Goal: Information Seeking & Learning: Find specific fact

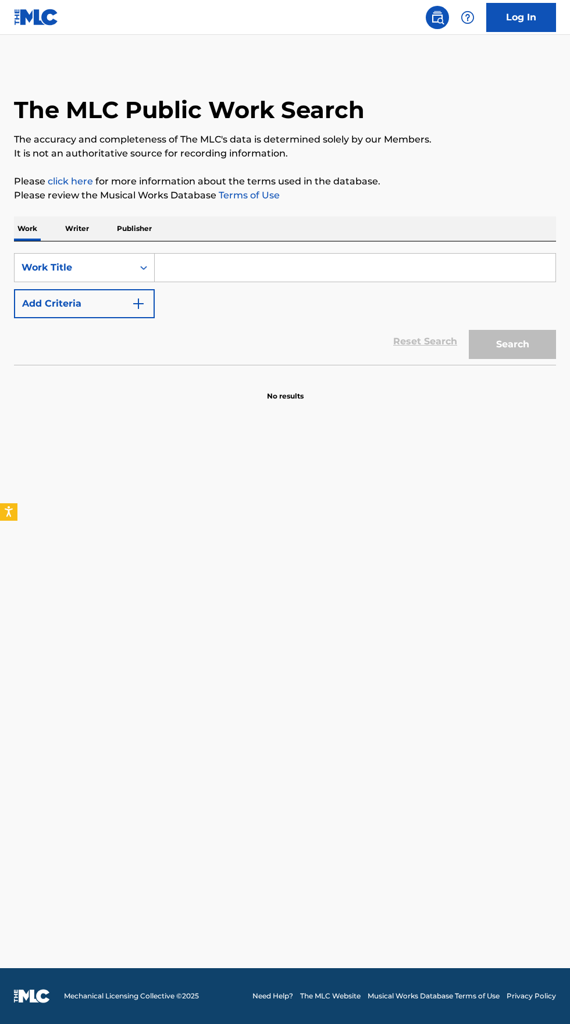
click at [83, 225] on p "Writer" at bounding box center [77, 229] width 31 height 24
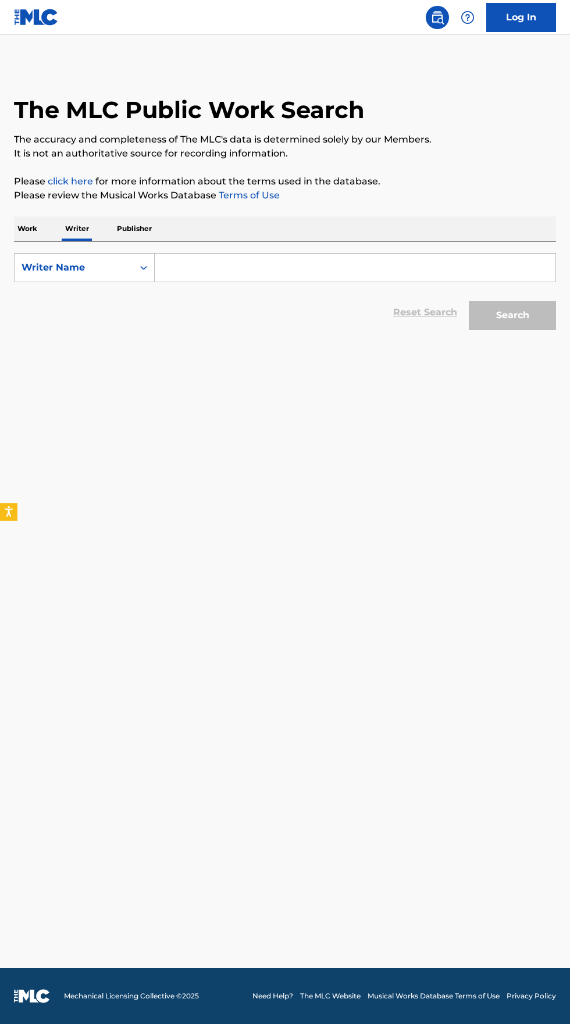
click at [29, 224] on p "Work" at bounding box center [27, 229] width 27 height 24
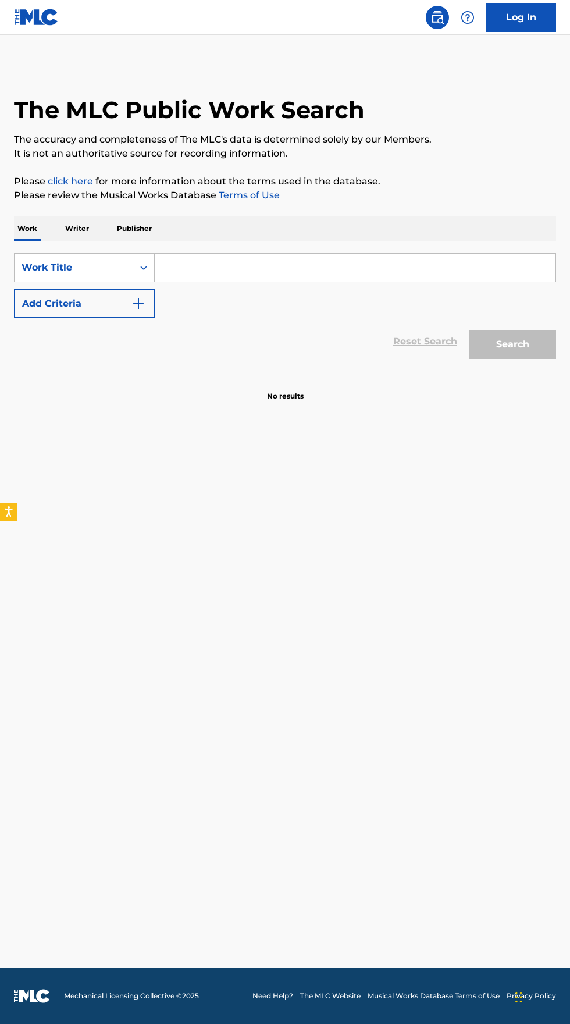
click at [296, 263] on input "Search Form" at bounding box center [355, 268] width 401 height 28
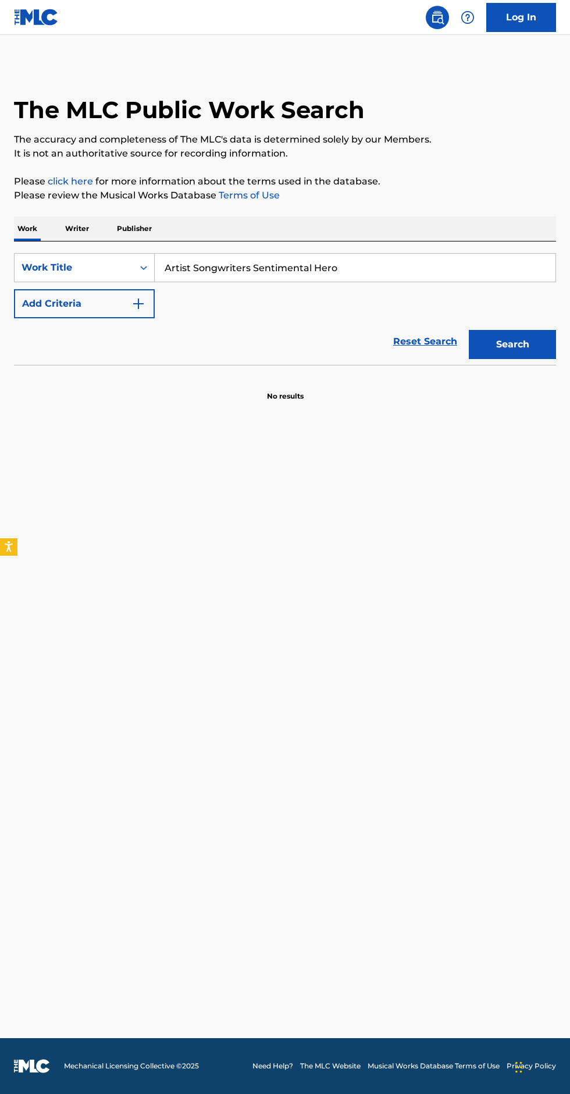
click at [249, 267] on input "Artist Songwriters Sentimental Hero" at bounding box center [355, 268] width 401 height 28
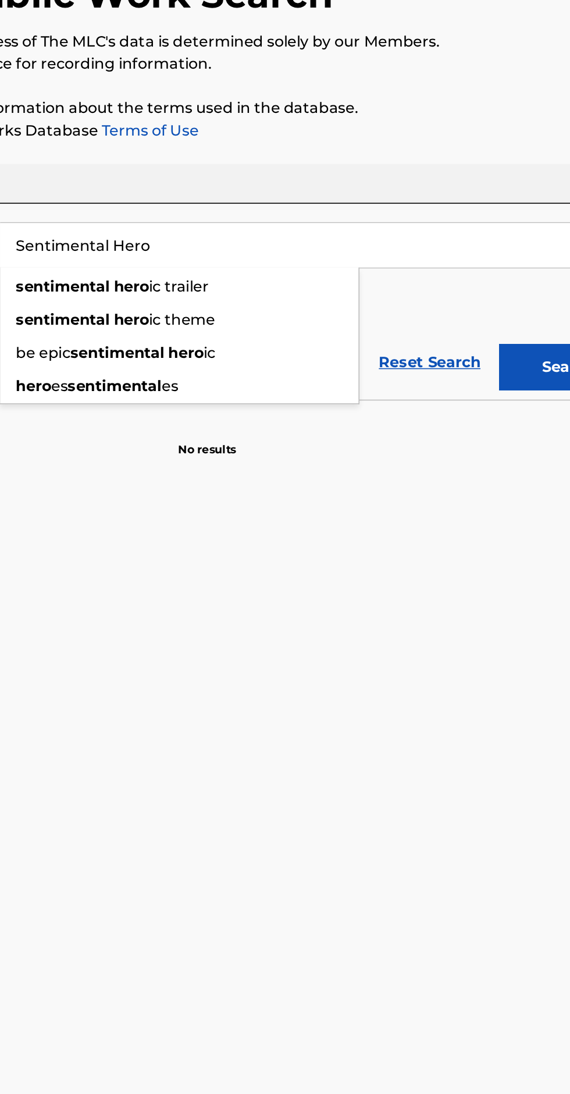
type input "Sentimental Hero"
click at [437, 182] on p "Please click here for more information about the terms used in the database." at bounding box center [285, 182] width 542 height 14
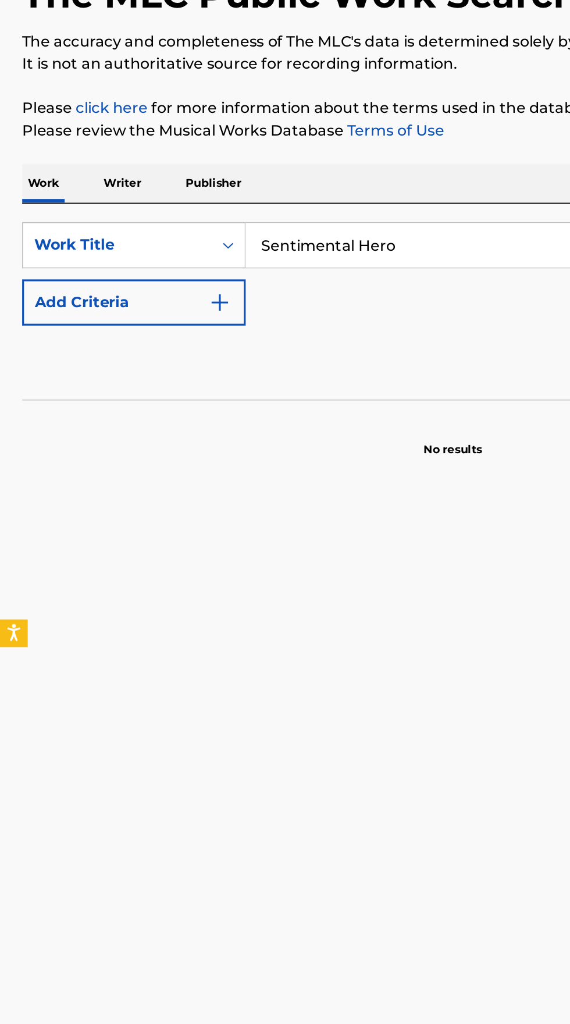
click at [144, 304] on img "Search Form" at bounding box center [139, 304] width 14 height 14
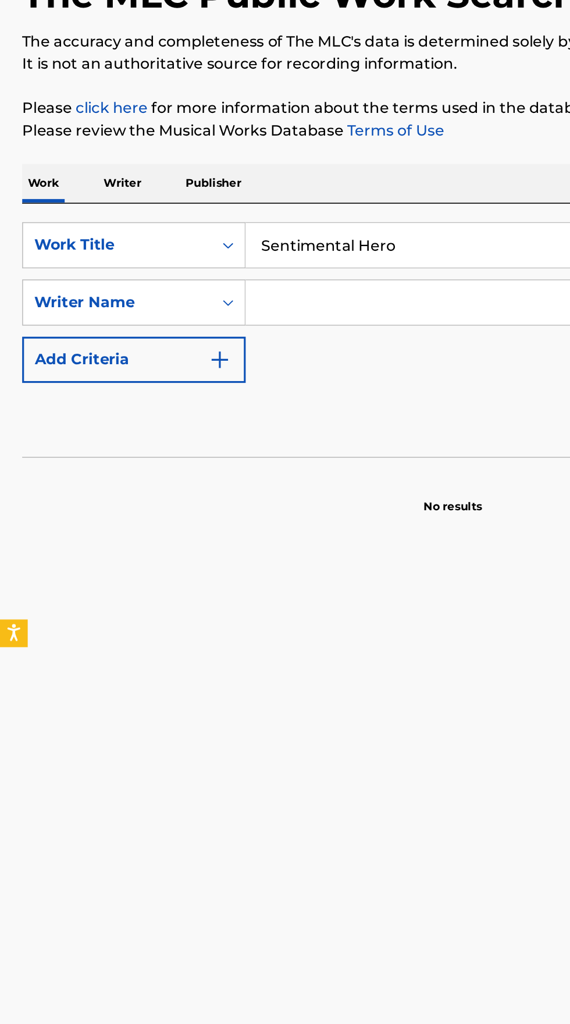
click at [247, 307] on input "Search Form" at bounding box center [345, 304] width 380 height 28
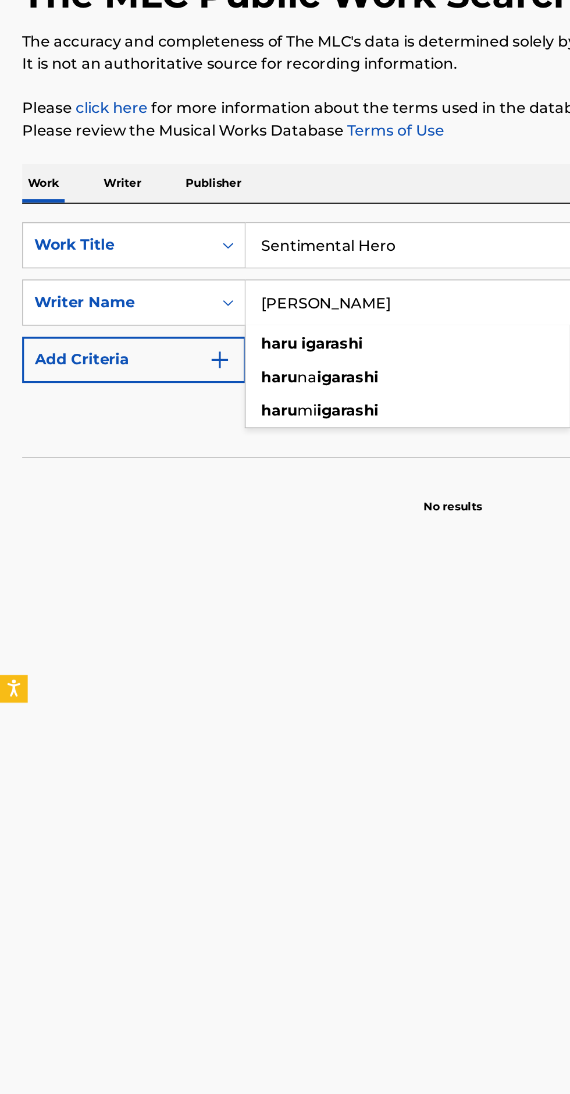
type input "[PERSON_NAME]"
click at [343, 195] on p "Please review the Musical Works Database Terms of Use" at bounding box center [285, 196] width 542 height 14
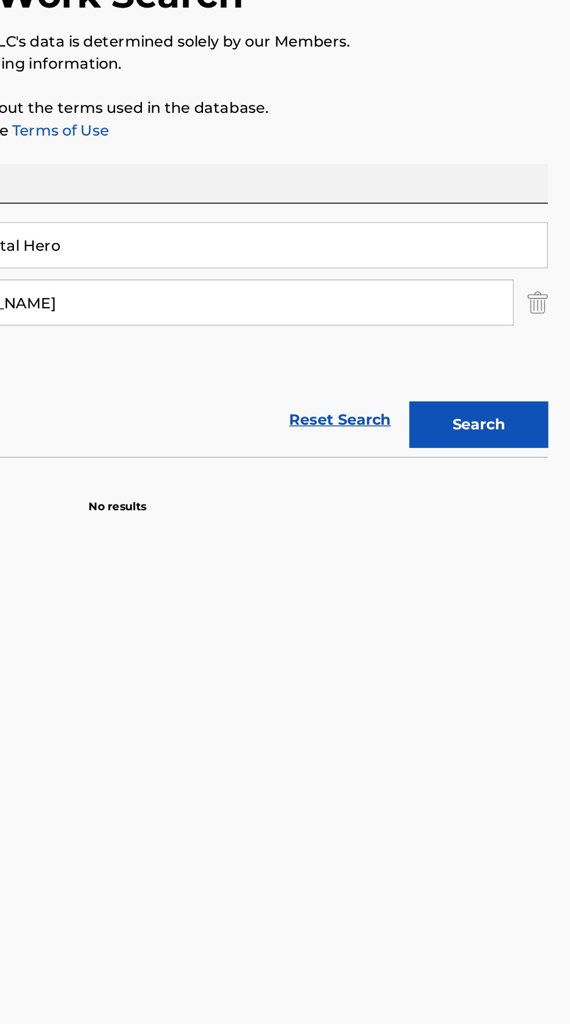
click at [522, 381] on button "Search" at bounding box center [512, 380] width 87 height 29
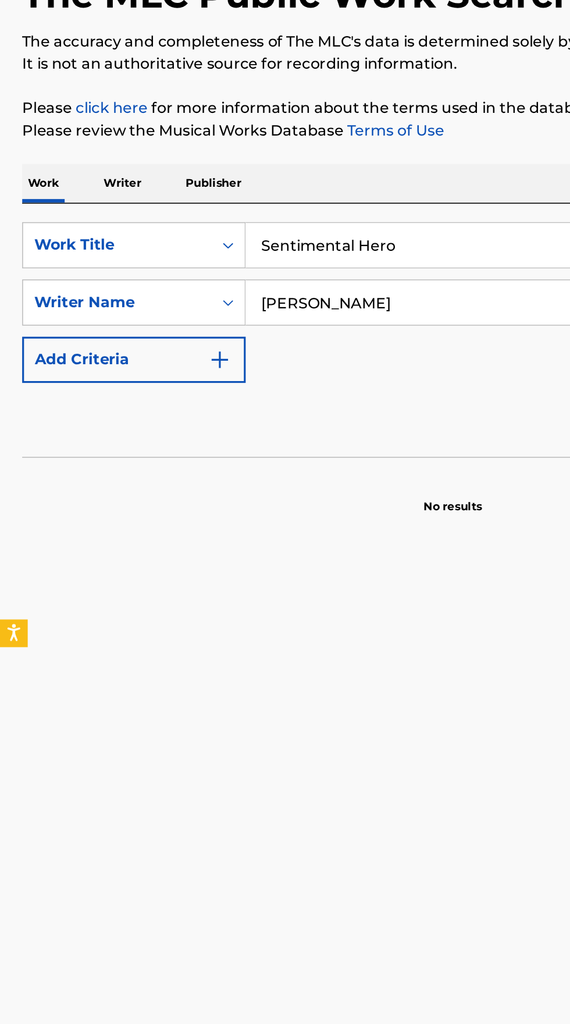
click at [70, 230] on p "Writer" at bounding box center [77, 229] width 31 height 24
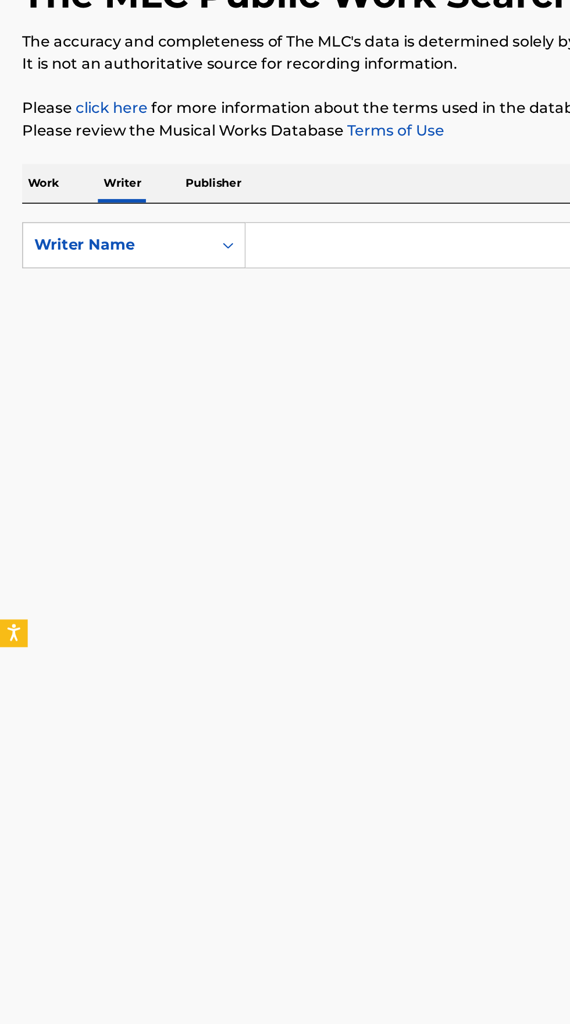
click at [225, 269] on input "Search Form" at bounding box center [355, 268] width 401 height 28
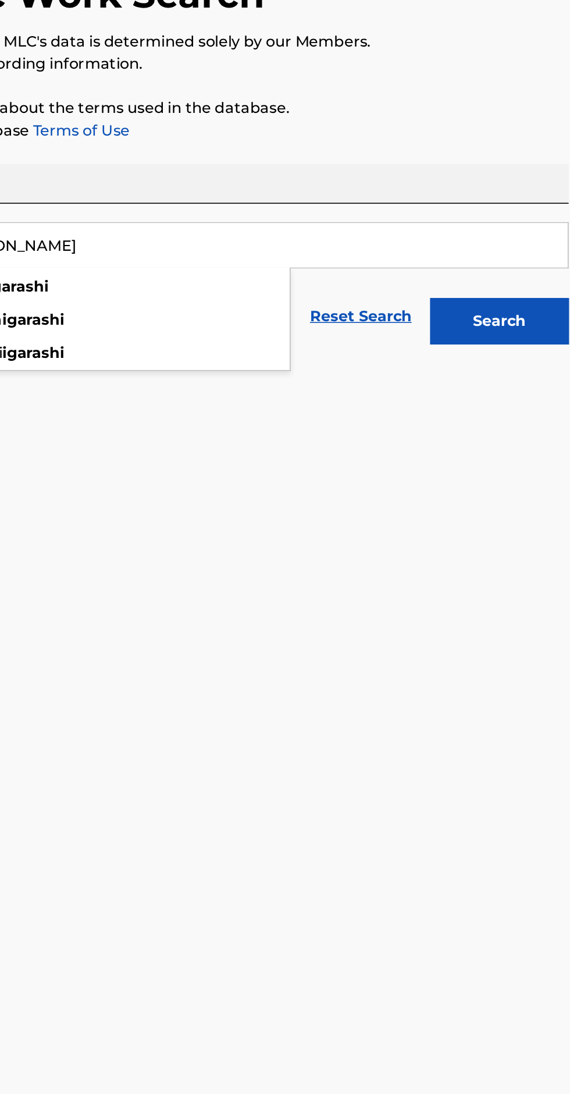
type input "[PERSON_NAME]"
click at [522, 317] on button "Search" at bounding box center [512, 315] width 87 height 29
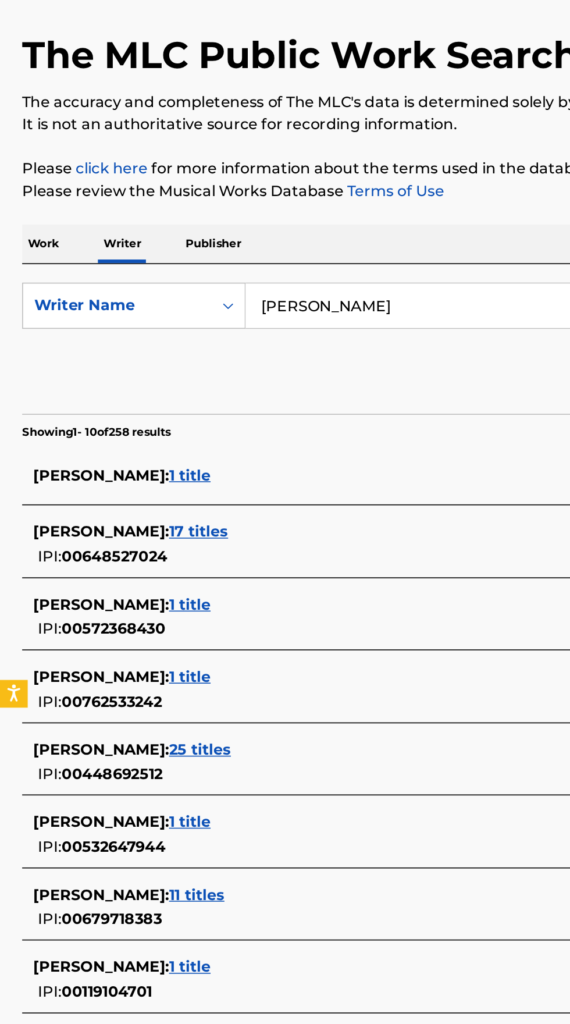
click at [36, 232] on p "Work" at bounding box center [27, 229] width 27 height 24
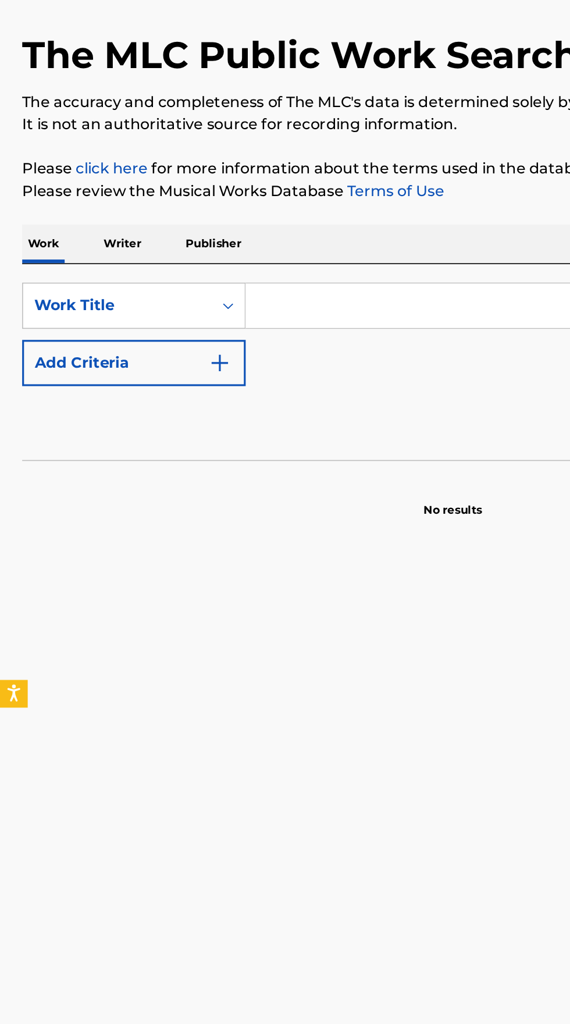
click at [265, 263] on input "Search Form" at bounding box center [355, 268] width 401 height 28
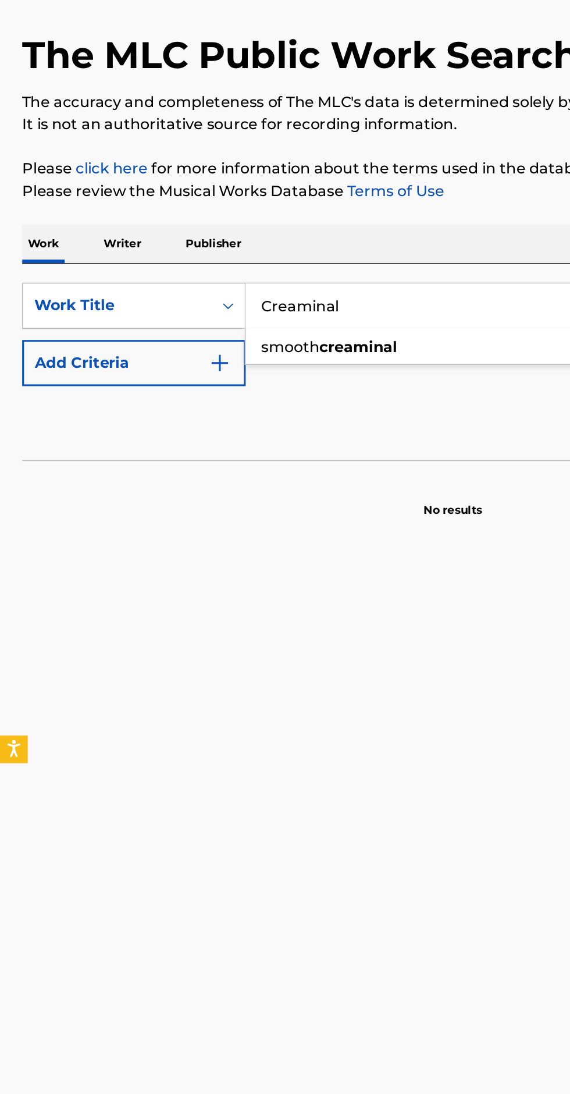
type input "Creaminal"
click at [147, 301] on button "Add Criteria" at bounding box center [84, 303] width 141 height 29
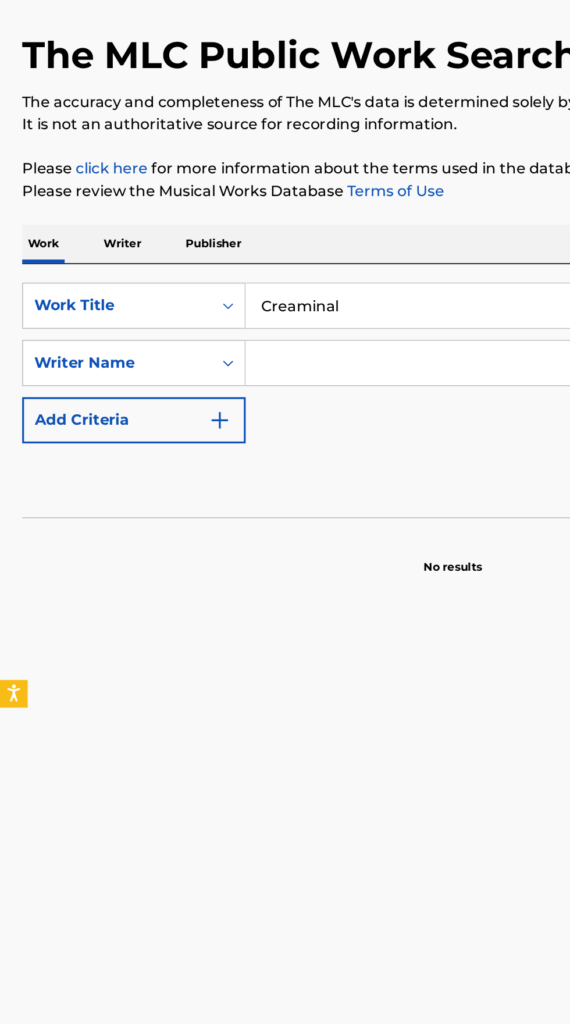
click at [211, 302] on input "Search Form" at bounding box center [345, 304] width 380 height 28
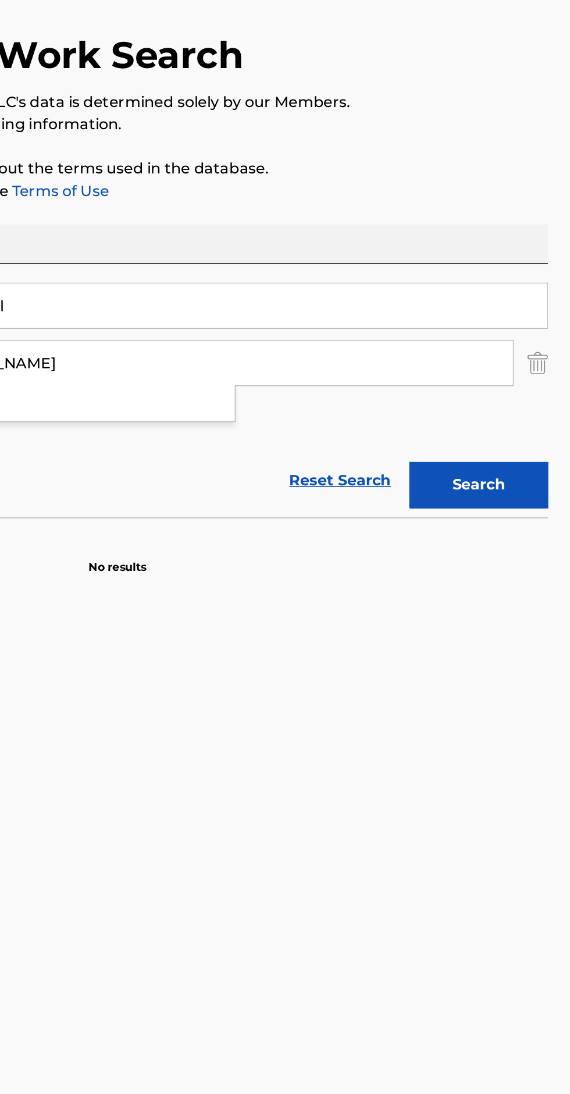
type input "[PERSON_NAME]"
click at [517, 368] on button "Search" at bounding box center [512, 380] width 87 height 29
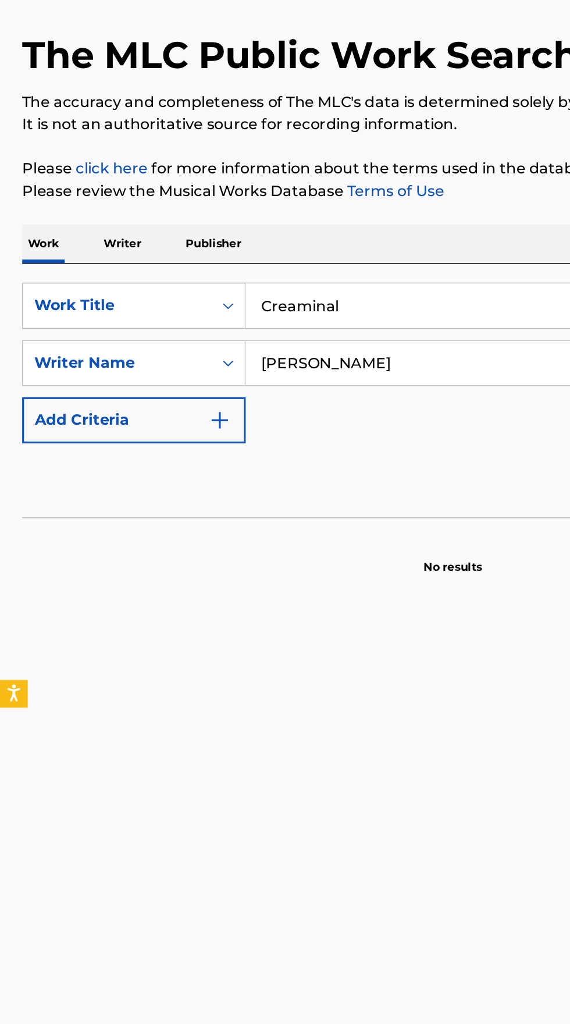
click at [83, 231] on p "Writer" at bounding box center [77, 229] width 31 height 24
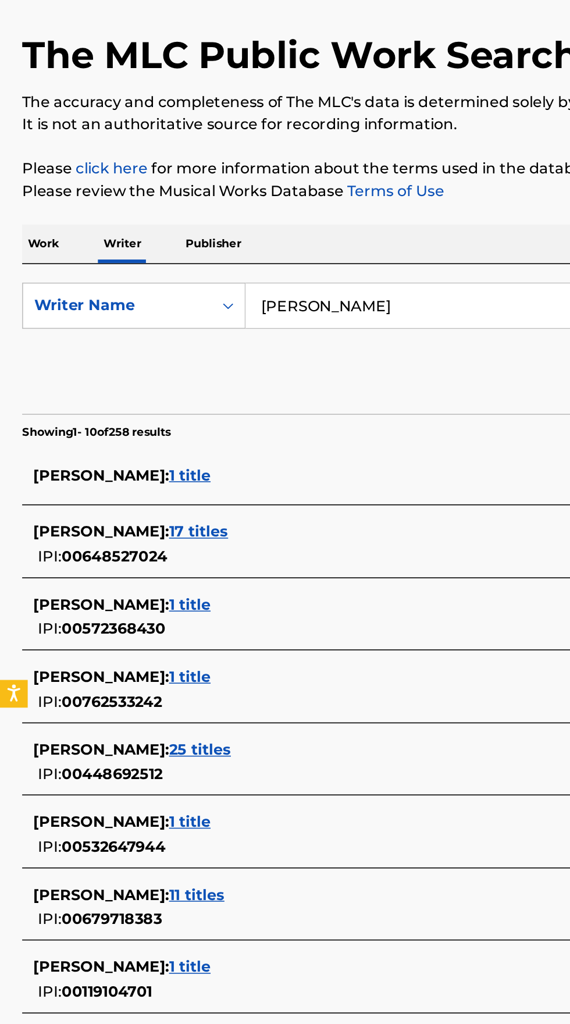
click at [252, 268] on input "[PERSON_NAME]" at bounding box center [355, 268] width 401 height 28
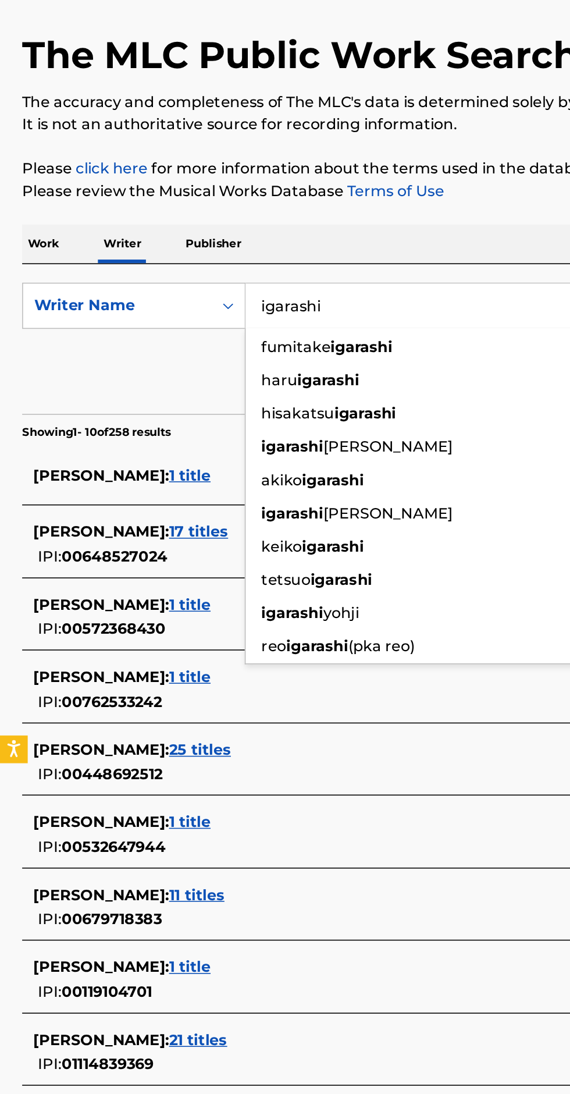
type input "igarashi"
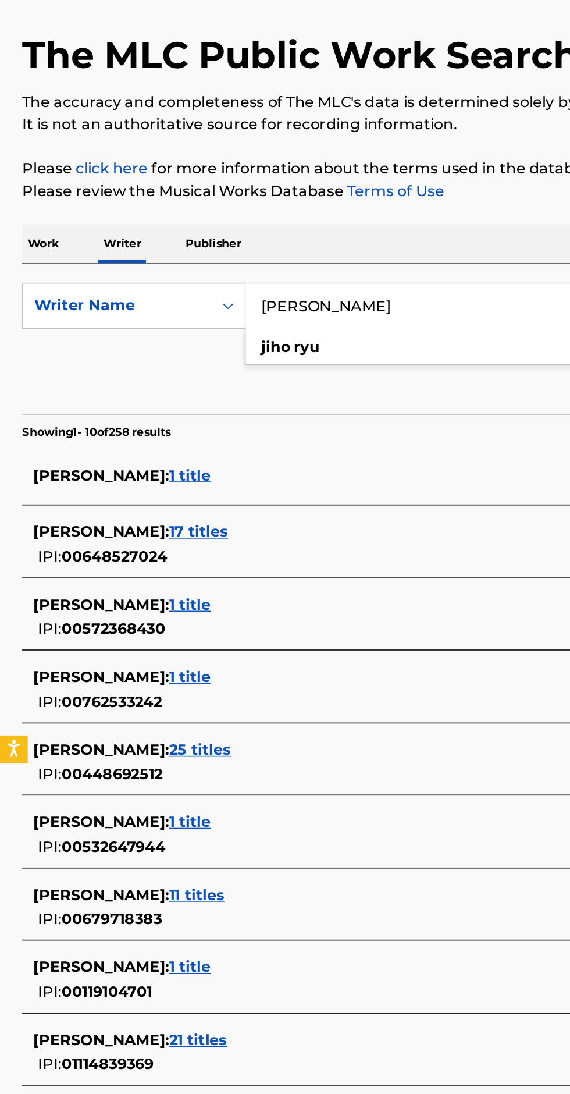
click at [321, 199] on p "Please review the Musical Works Database Terms of Use" at bounding box center [285, 196] width 542 height 14
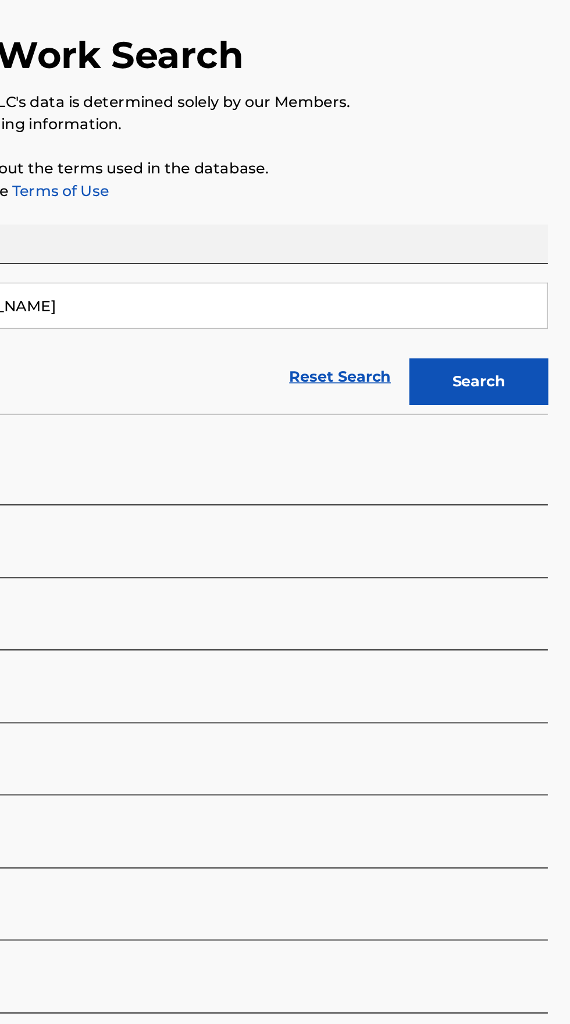
click at [528, 313] on button "Search" at bounding box center [512, 315] width 87 height 29
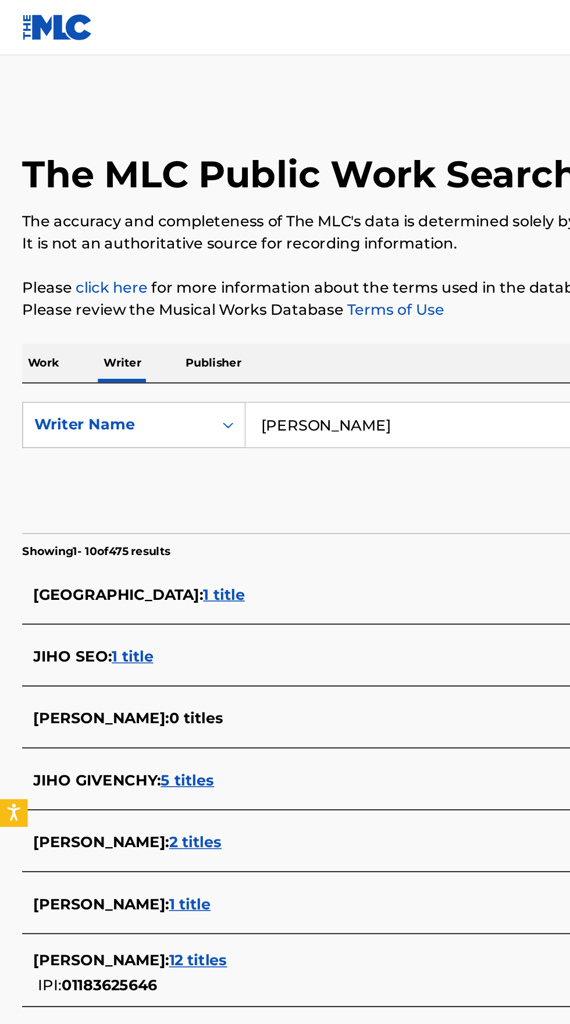
click at [236, 268] on input "[PERSON_NAME]" at bounding box center [355, 268] width 401 height 28
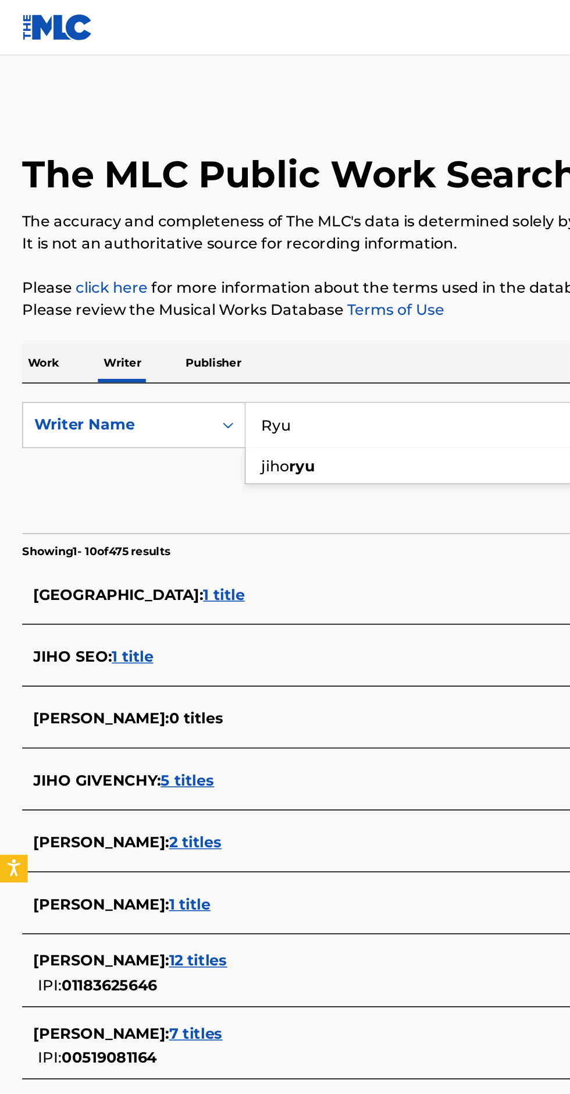
type input "Ryu"
type input "DPS"
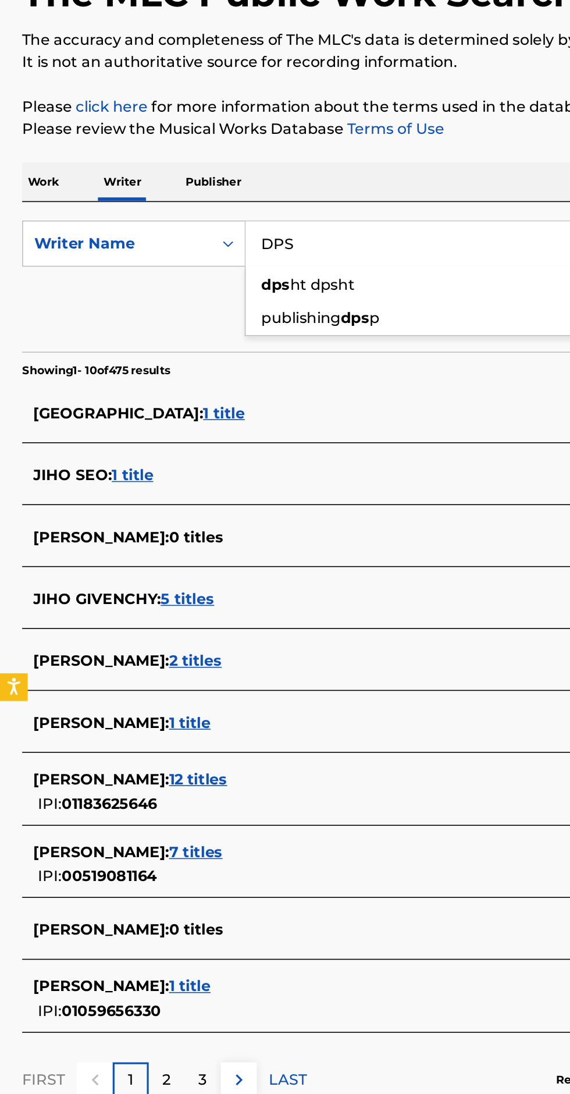
click at [26, 228] on p "Work" at bounding box center [27, 229] width 27 height 24
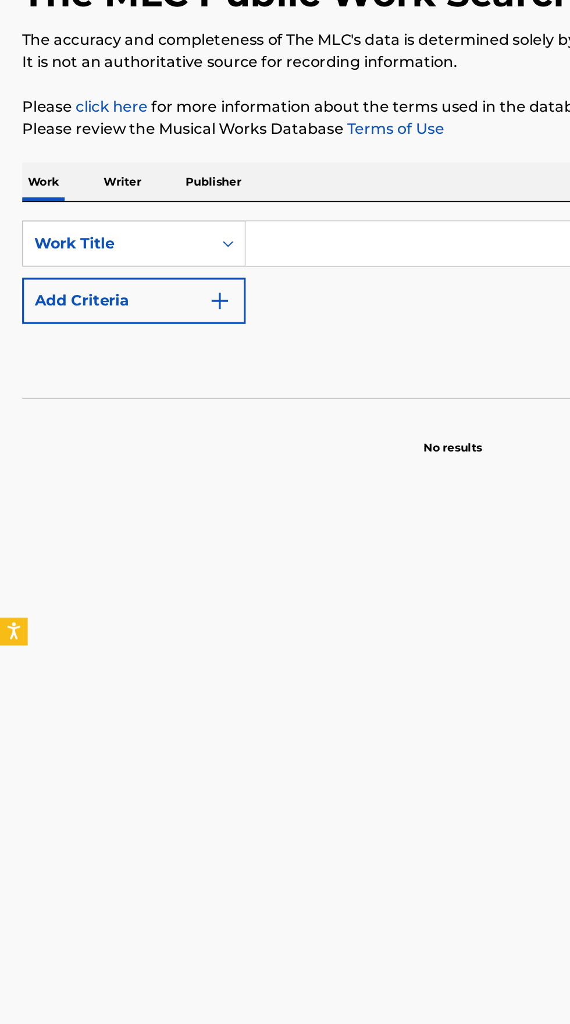
click at [205, 270] on input "Search Form" at bounding box center [355, 268] width 401 height 28
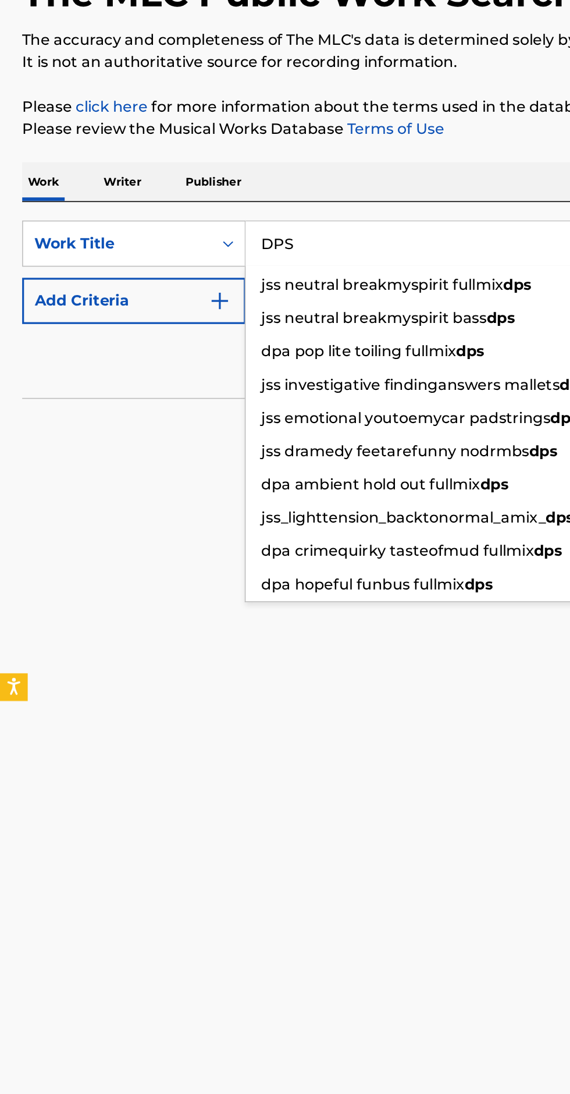
type input "DPS"
click at [150, 306] on button "Add Criteria" at bounding box center [84, 303] width 141 height 29
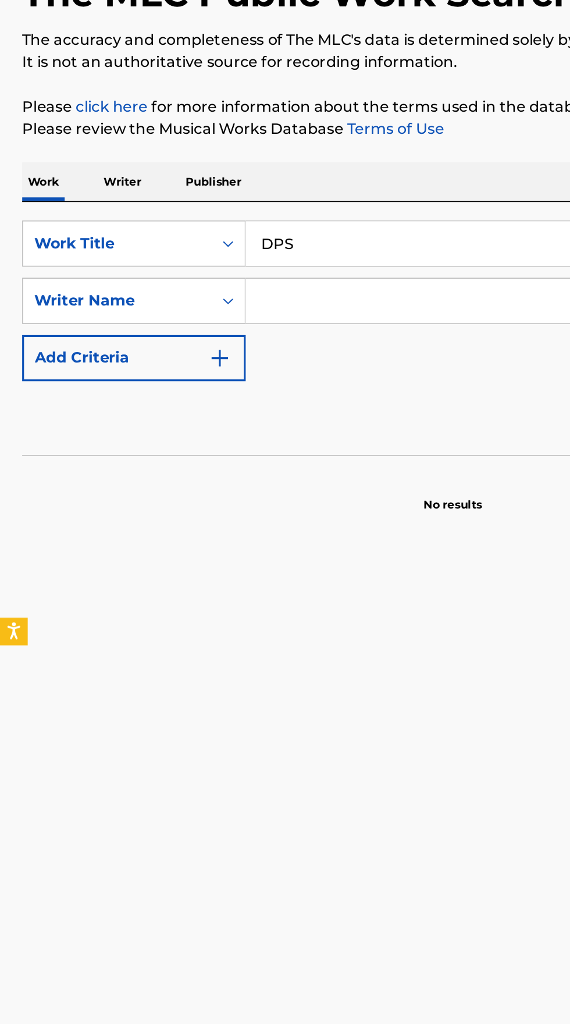
click at [227, 303] on input "Search Form" at bounding box center [345, 304] width 380 height 28
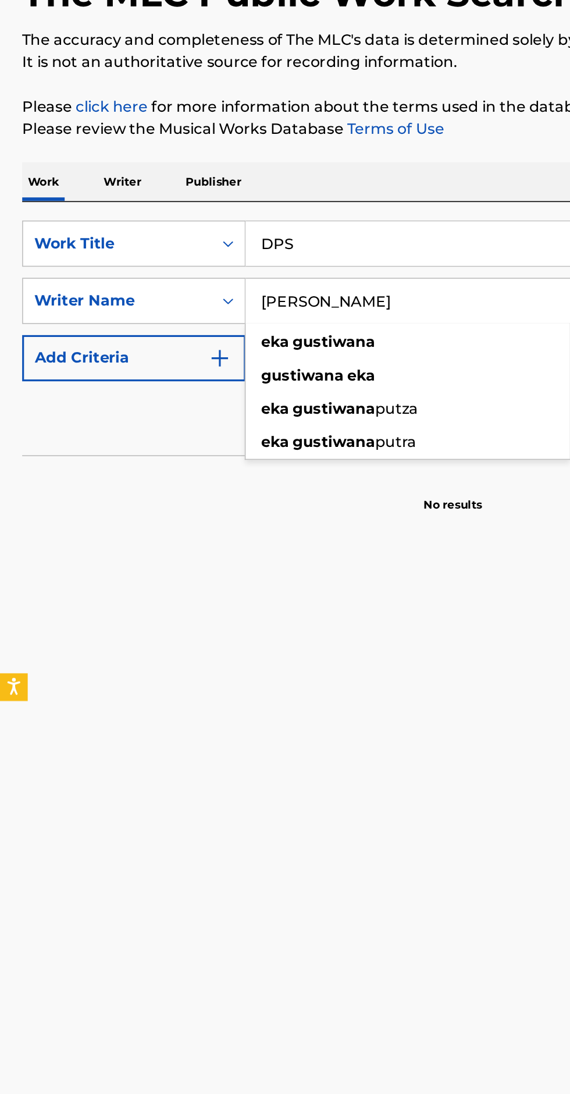
type input "[PERSON_NAME]"
click at [334, 219] on div "Work Writer Publisher" at bounding box center [285, 229] width 542 height 24
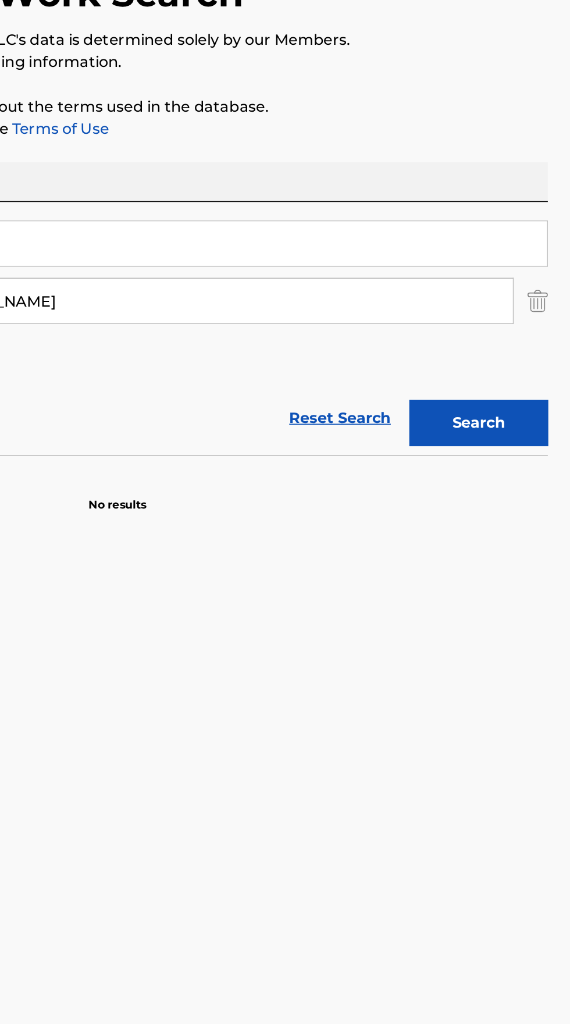
click at [515, 382] on button "Search" at bounding box center [512, 380] width 87 height 29
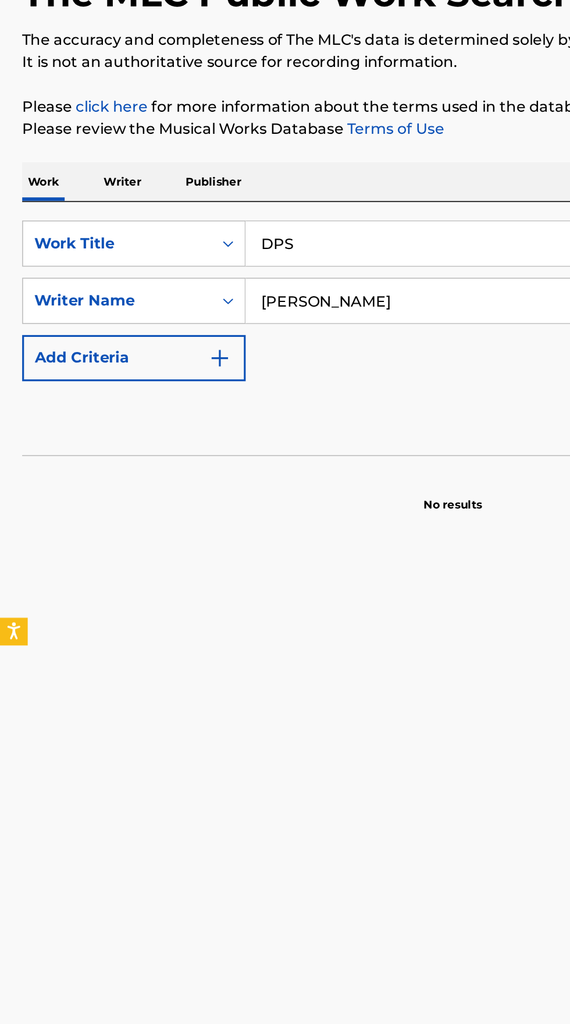
click at [78, 228] on p "Writer" at bounding box center [77, 229] width 31 height 24
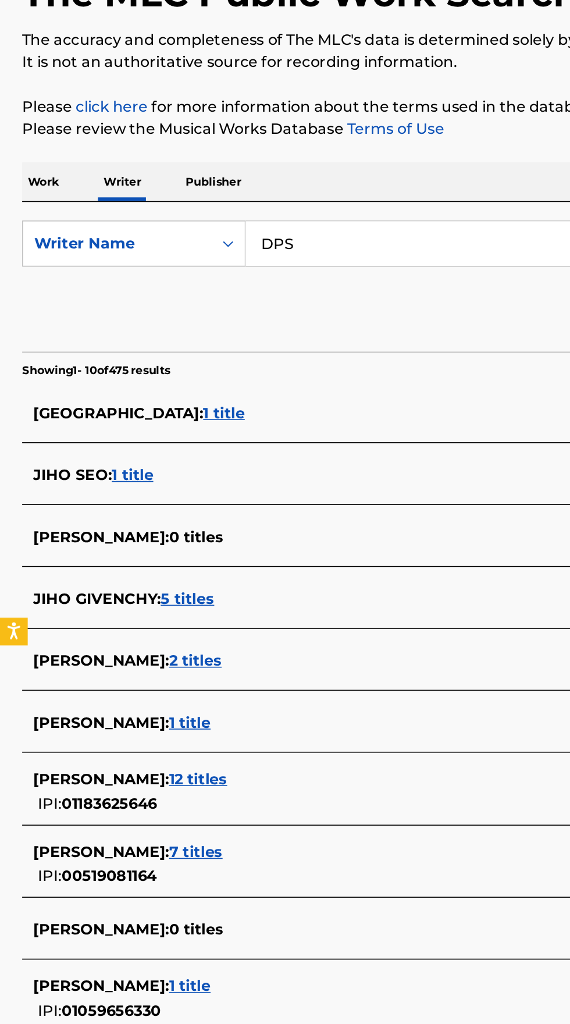
click at [274, 265] on input "DPS" at bounding box center [355, 268] width 401 height 28
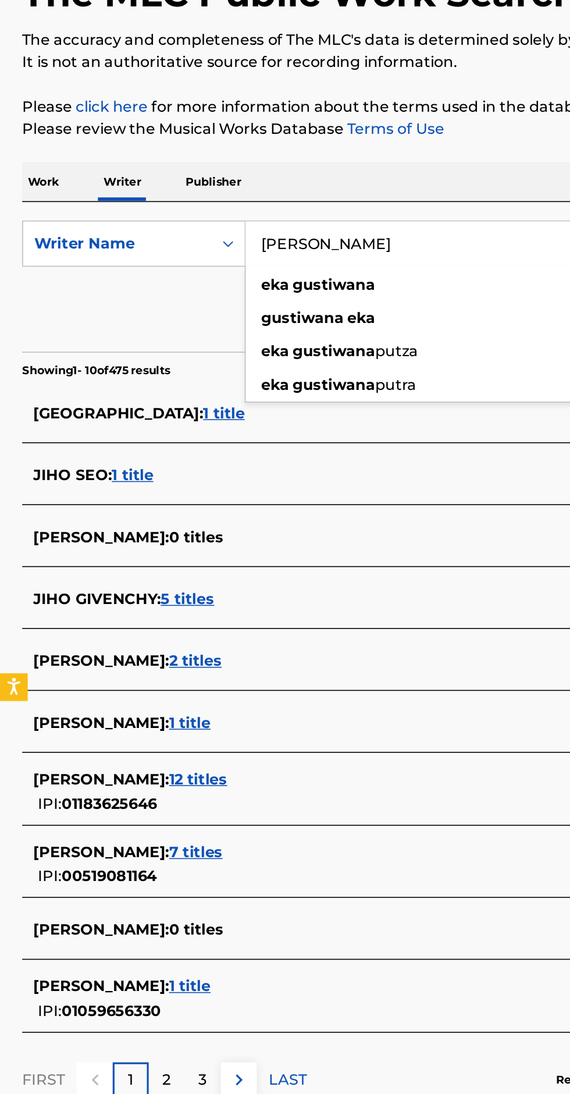
type input "[PERSON_NAME]"
click at [296, 197] on p "Please review the Musical Works Database Terms of Use" at bounding box center [285, 196] width 542 height 14
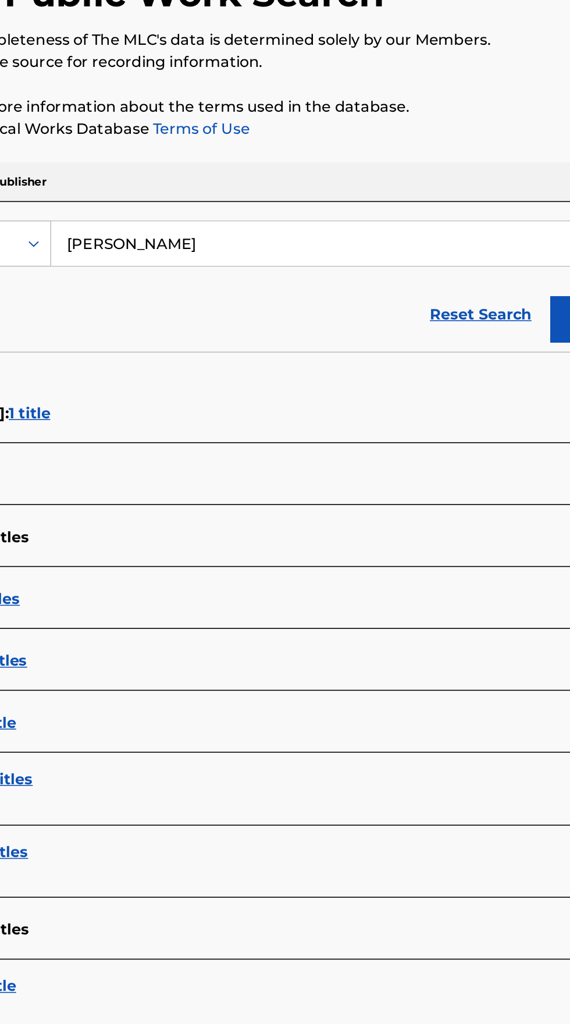
click at [446, 313] on link "Reset Search" at bounding box center [426, 313] width 76 height 26
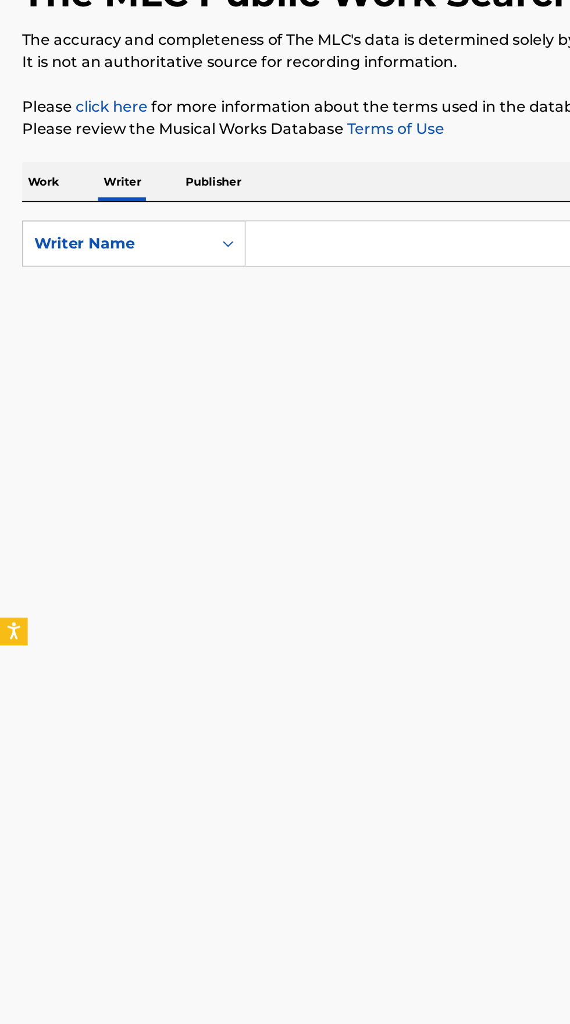
click at [219, 262] on input "Search Form" at bounding box center [355, 268] width 401 height 28
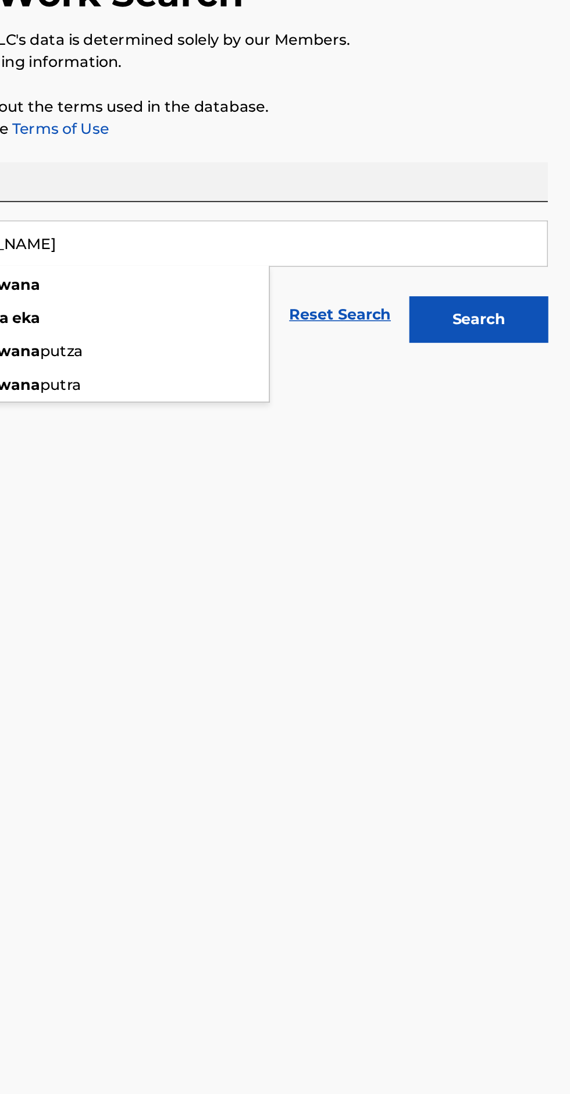
type input "[PERSON_NAME]"
click at [521, 320] on button "Search" at bounding box center [512, 315] width 87 height 29
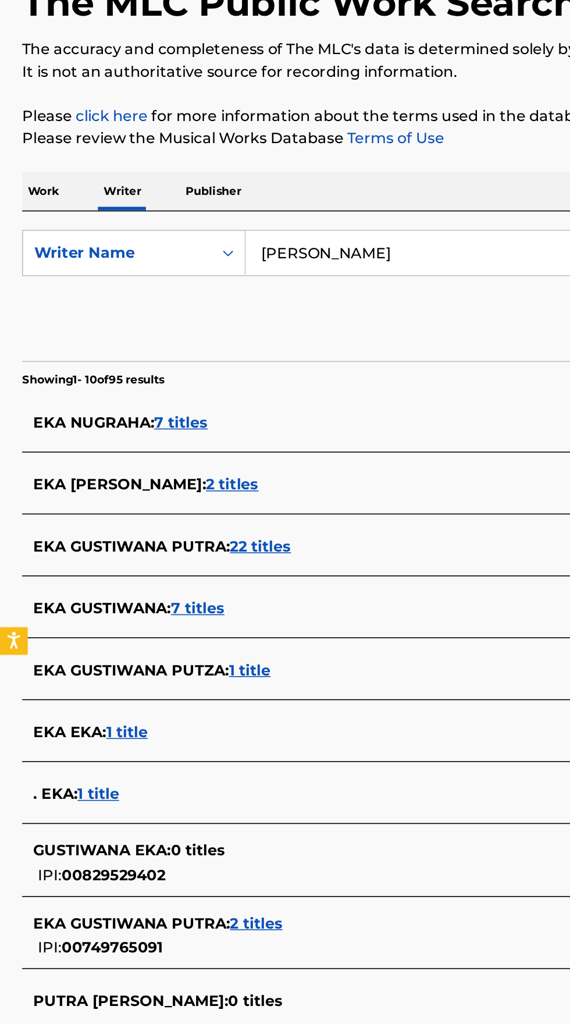
click at [53, 495] on span "EKA GUSTIWANA :" at bounding box center [64, 491] width 87 height 11
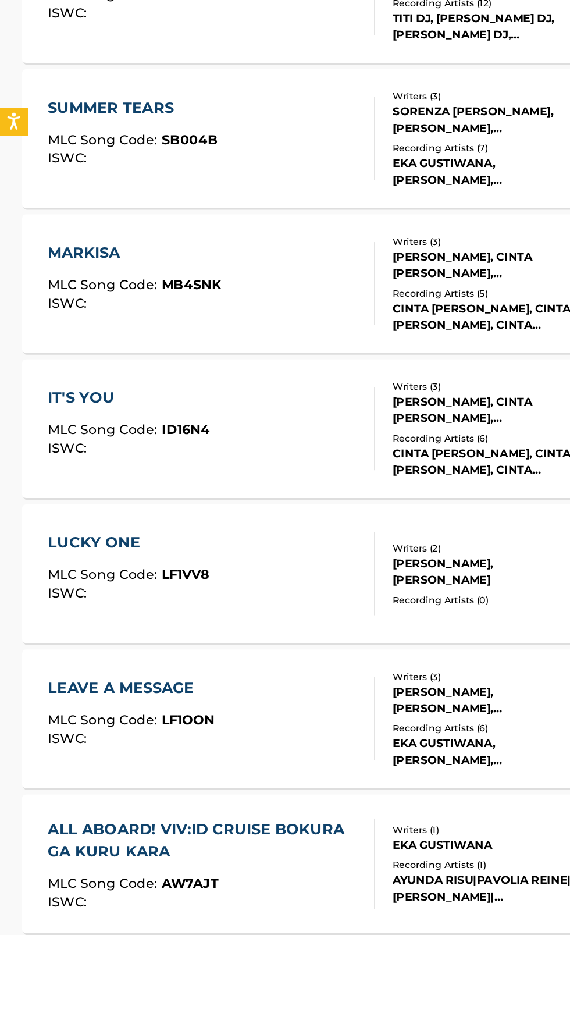
click at [151, 980] on div "ALL ABOARD! VIV:ID CRUISE BOKURA GA KURU KARA MLC Song Code : AW7AJT ISWC :" at bounding box center [128, 979] width 196 height 57
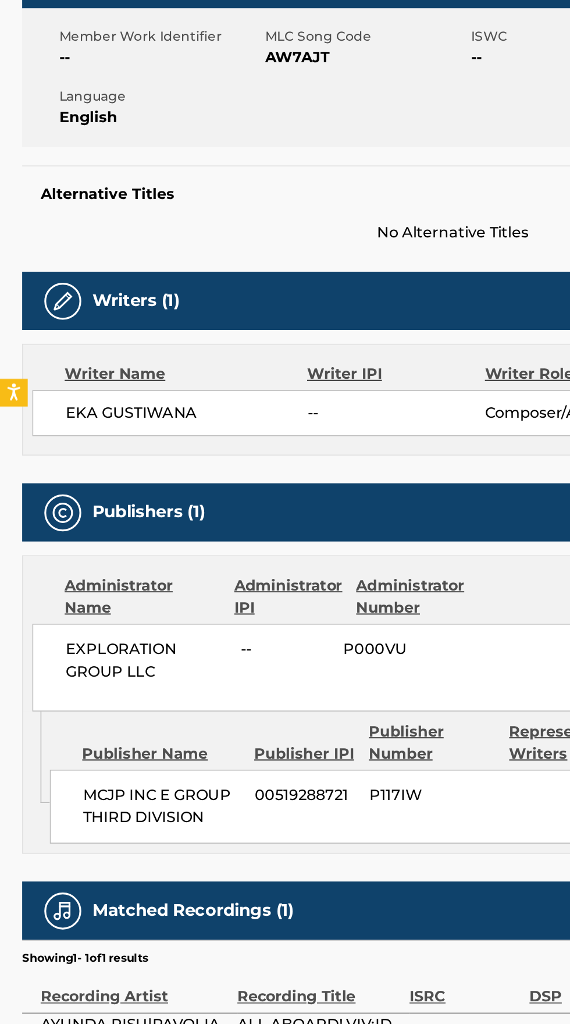
scroll to position [53, 0]
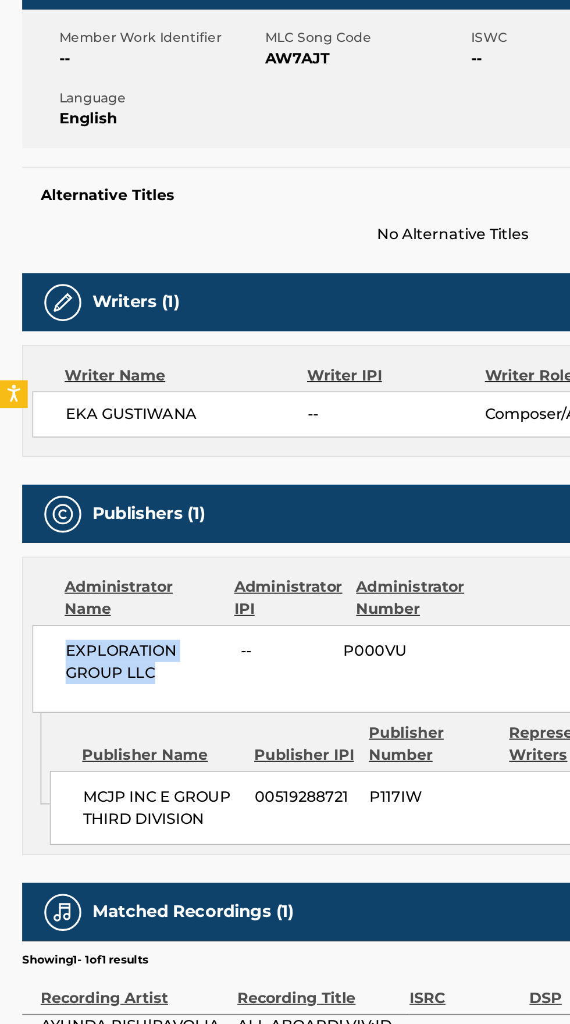
copy span "EXPLORATION GROUP LLC"
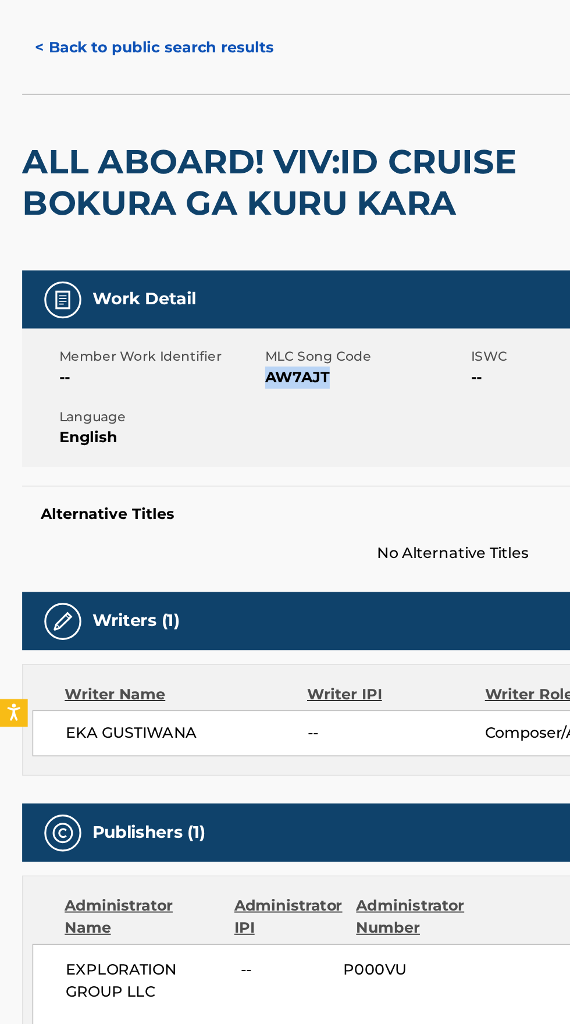
copy span "AW7AJT"
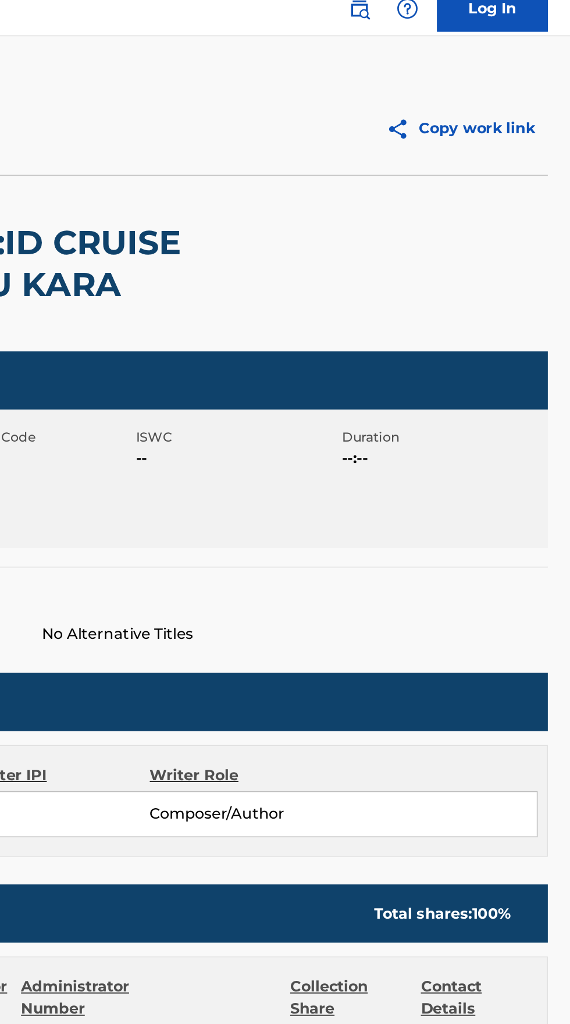
scroll to position [0, 0]
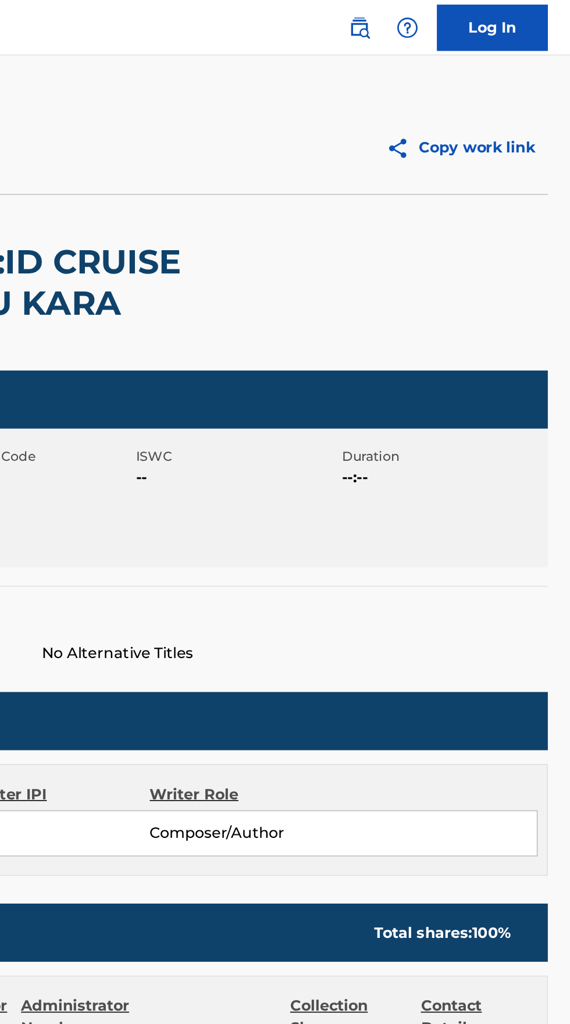
click at [444, 12] on img at bounding box center [438, 17] width 14 height 14
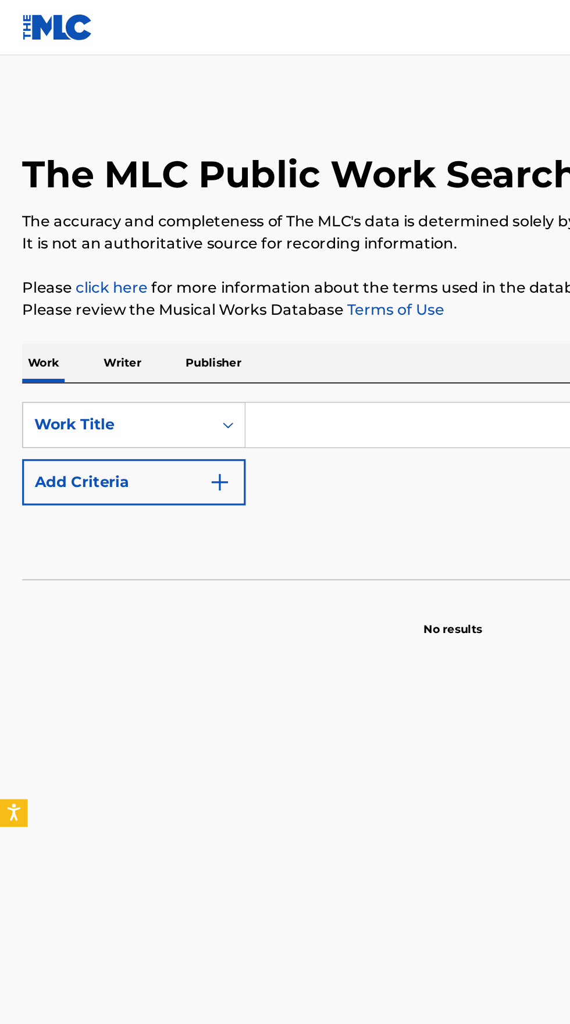
click at [211, 256] on input "Search Form" at bounding box center [355, 268] width 401 height 28
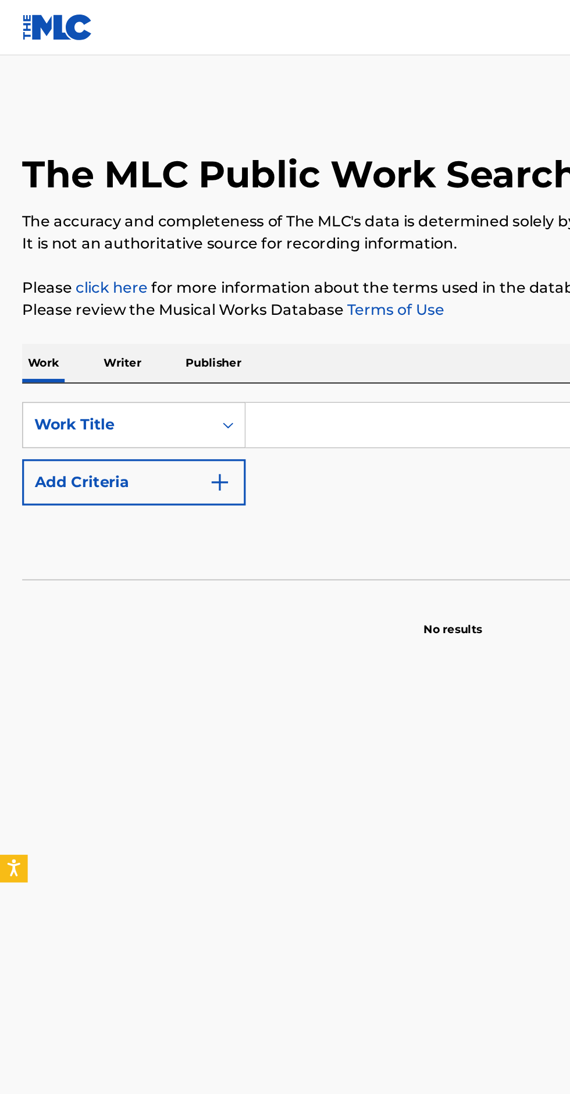
click at [80, 219] on p "Writer" at bounding box center [77, 229] width 31 height 24
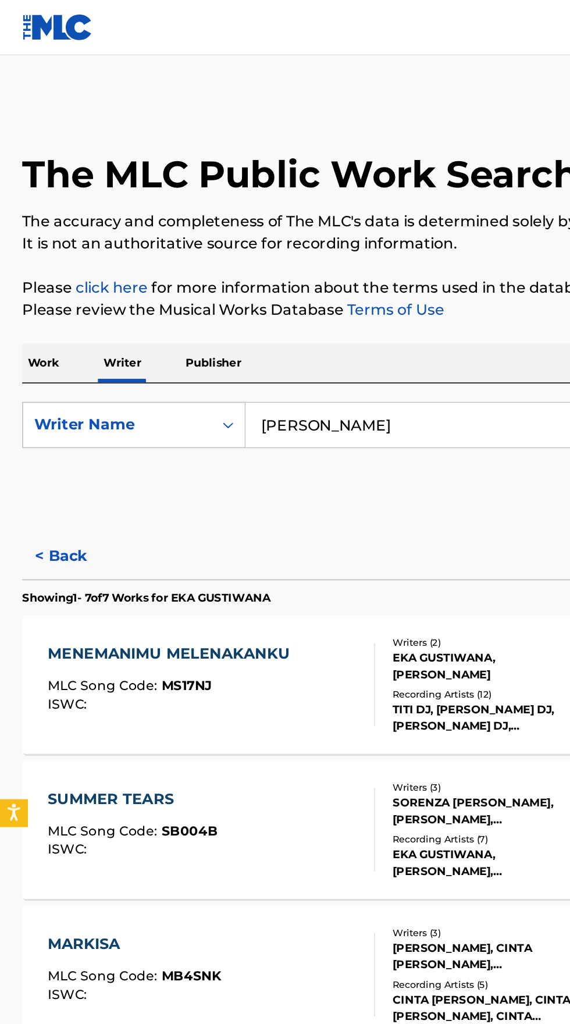
click at [278, 262] on input "[PERSON_NAME]" at bounding box center [355, 268] width 401 height 28
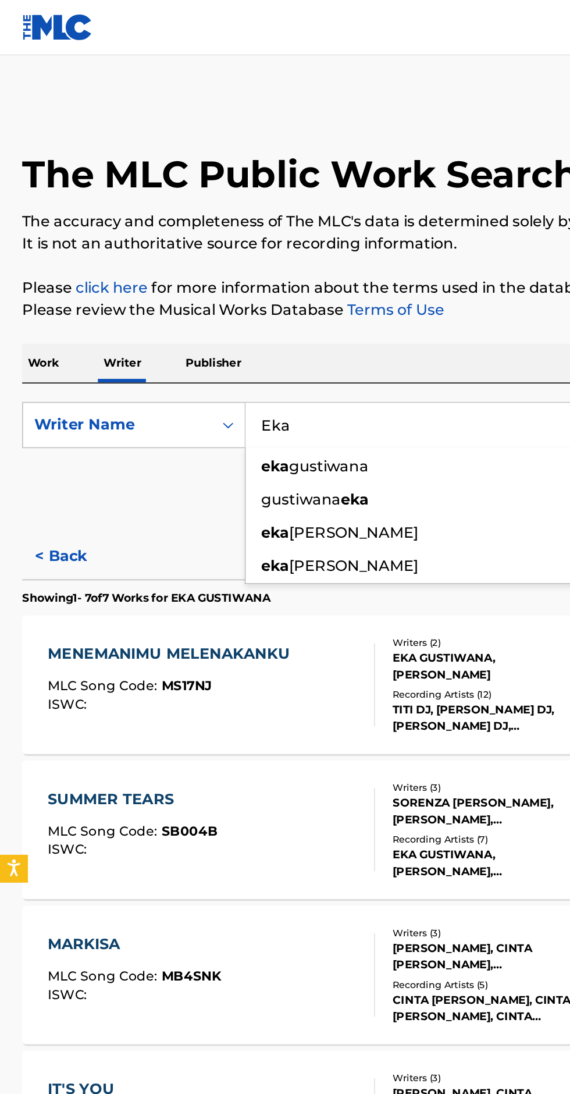
type input "Eka"
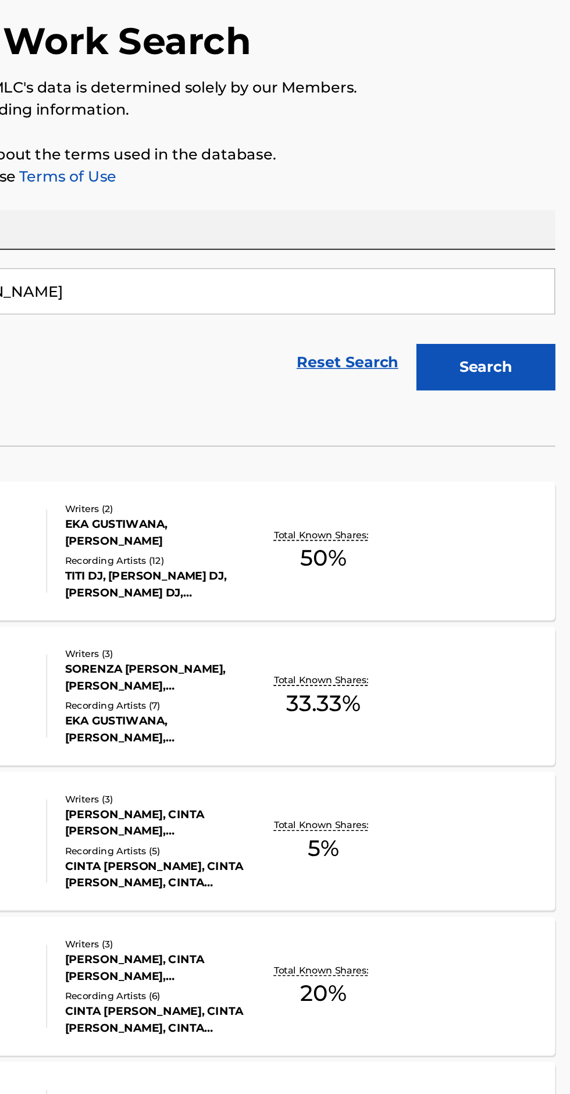
click at [529, 308] on button "Search" at bounding box center [512, 315] width 87 height 29
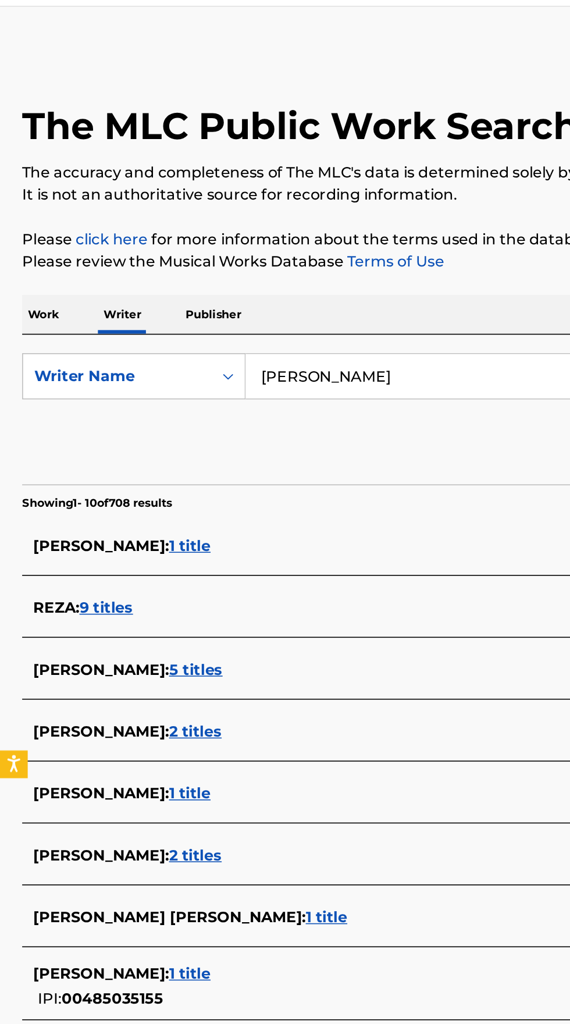
click at [318, 271] on input "[PERSON_NAME]" at bounding box center [355, 268] width 401 height 28
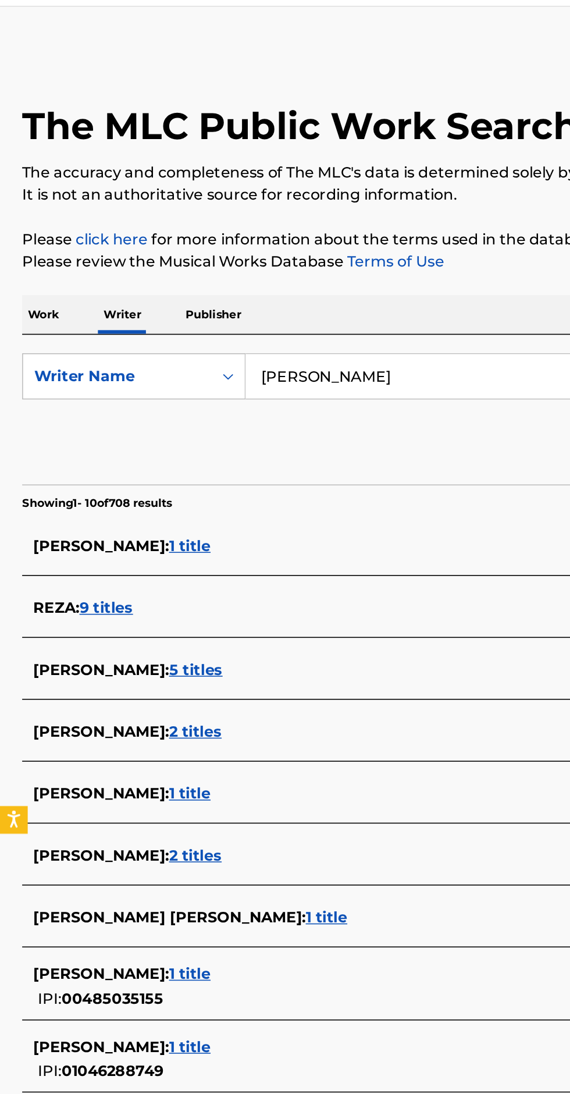
type input "[PERSON_NAME]"
click at [336, 212] on div "The MLC Public Work Search The accuracy and completeness of The MLC's data is d…" at bounding box center [285, 441] width 570 height 754
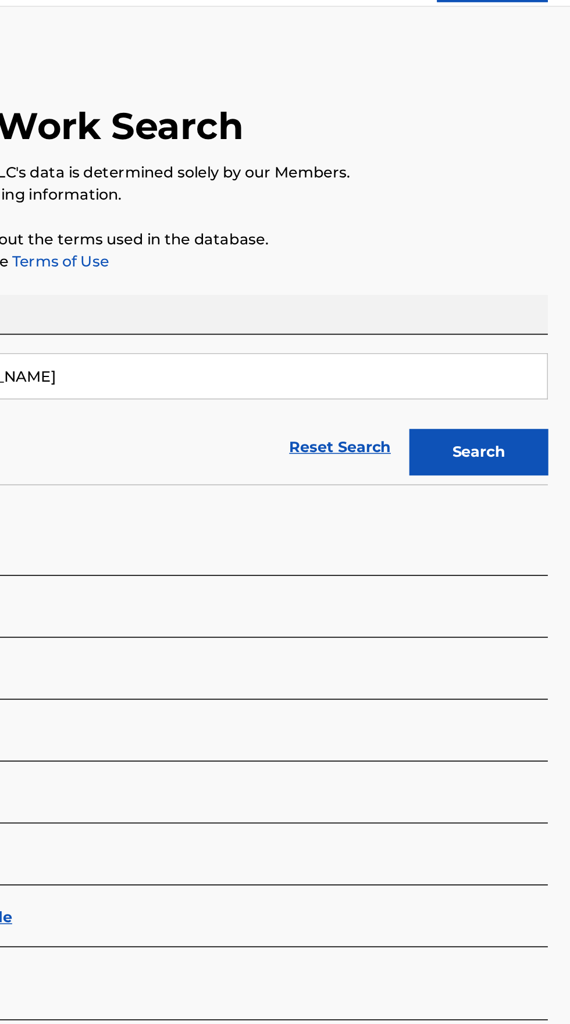
click at [524, 308] on button "Search" at bounding box center [512, 315] width 87 height 29
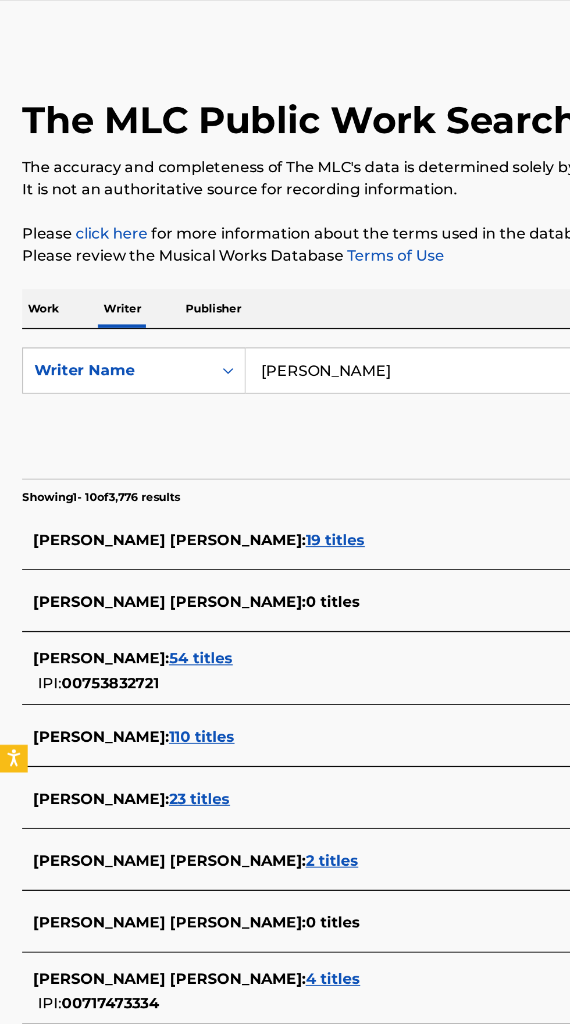
click at [31, 221] on p "Work" at bounding box center [27, 229] width 27 height 24
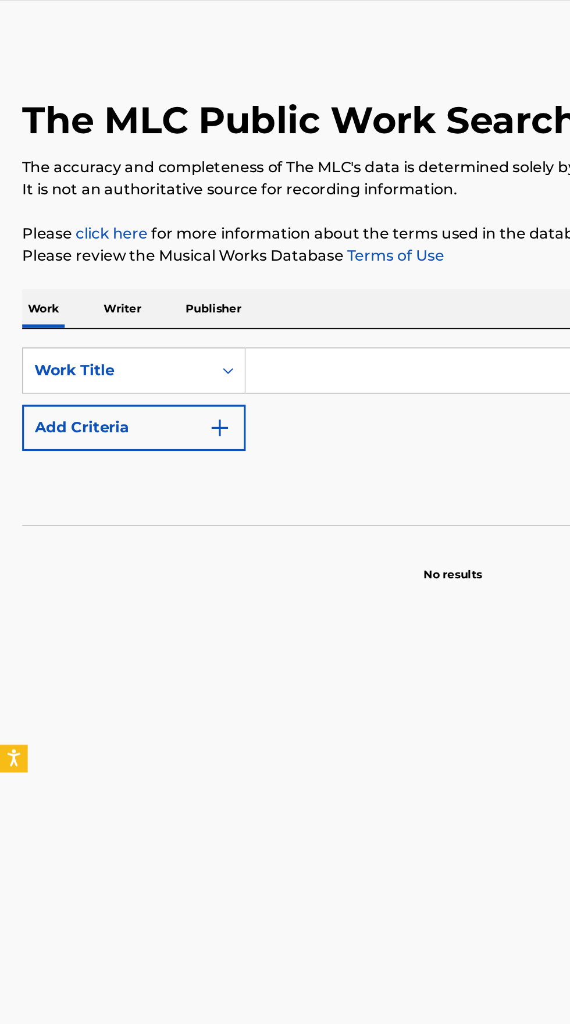
click at [236, 263] on input "Search Form" at bounding box center [355, 268] width 401 height 28
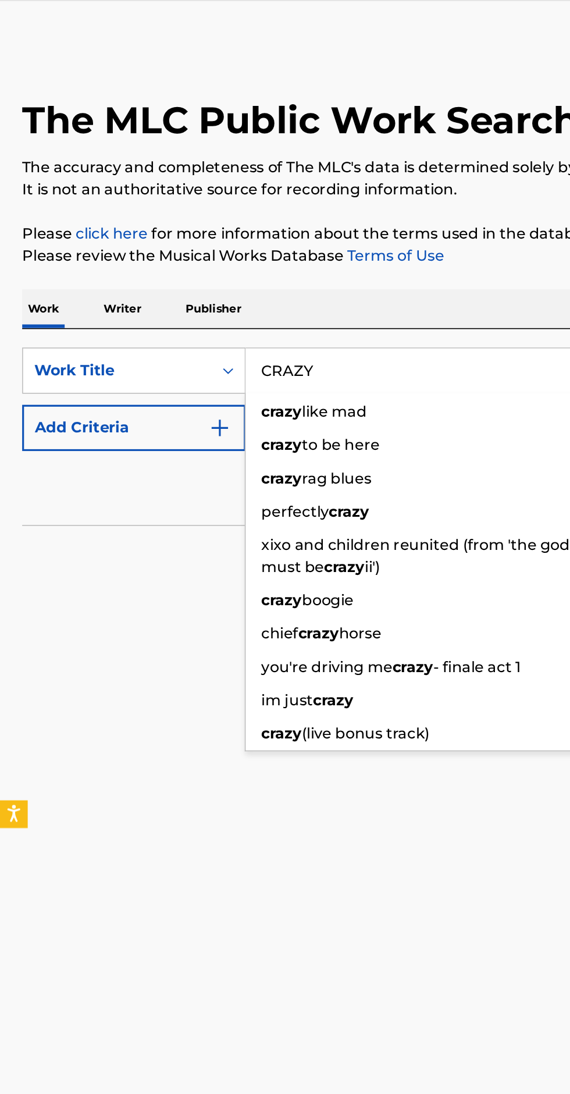
type input "CRAZY"
click at [144, 305] on img "Search Form" at bounding box center [139, 304] width 14 height 14
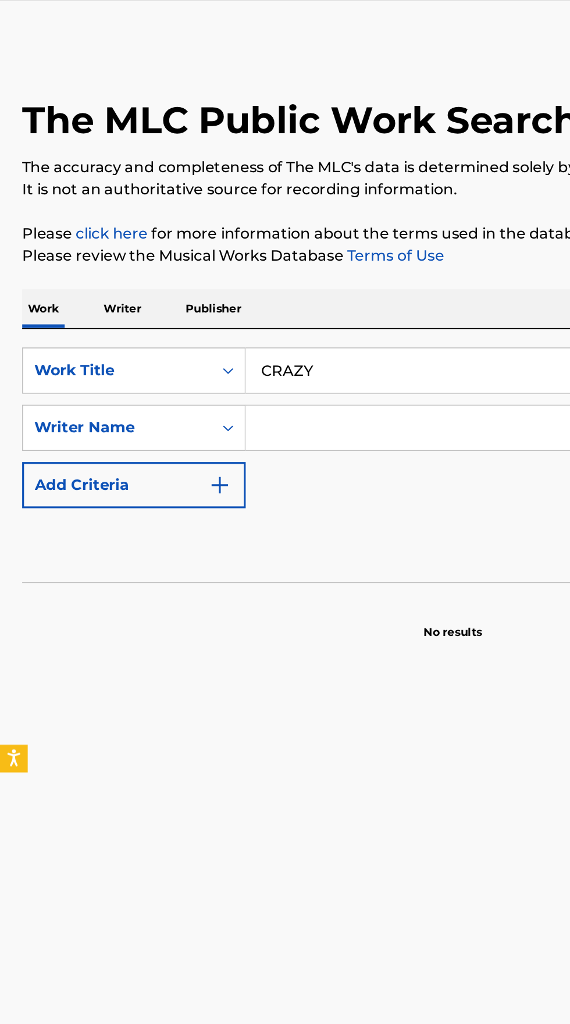
click at [273, 302] on input "Search Form" at bounding box center [345, 304] width 380 height 28
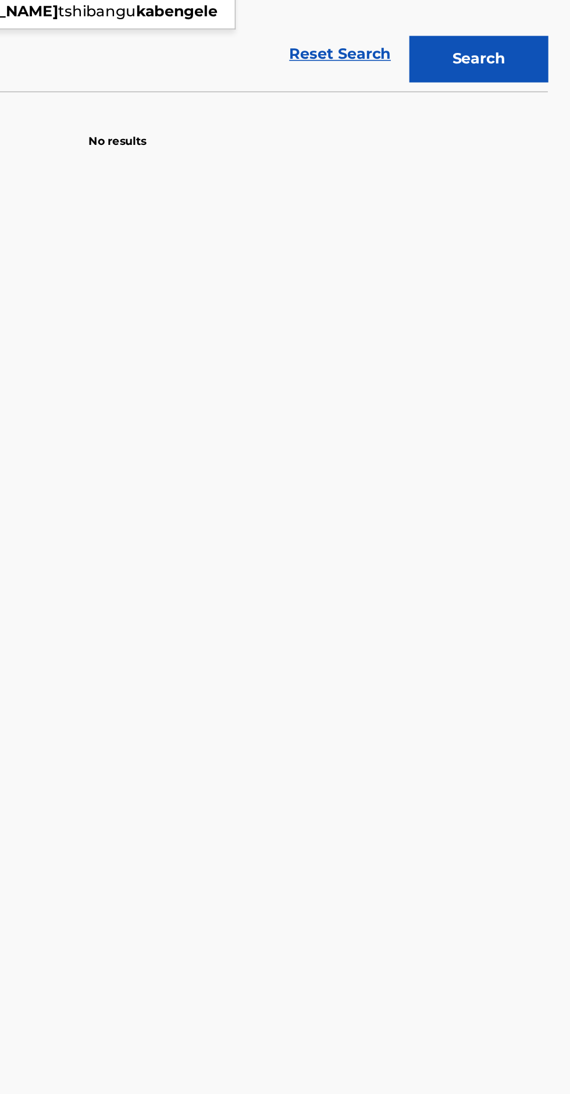
type input "[PERSON_NAME]"
click at [520, 383] on button "Search" at bounding box center [512, 380] width 87 height 29
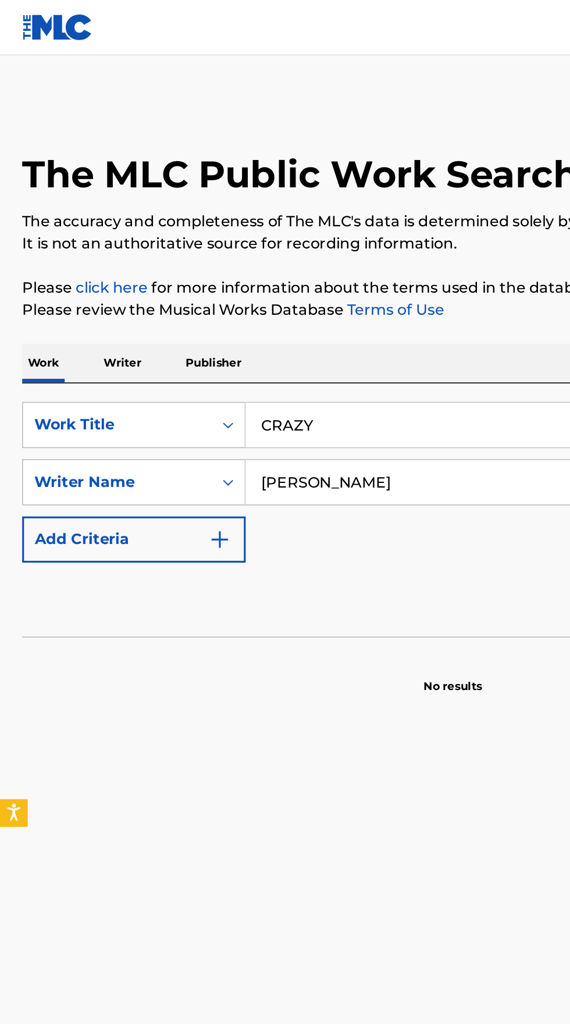
click at [76, 227] on p "Writer" at bounding box center [77, 229] width 31 height 24
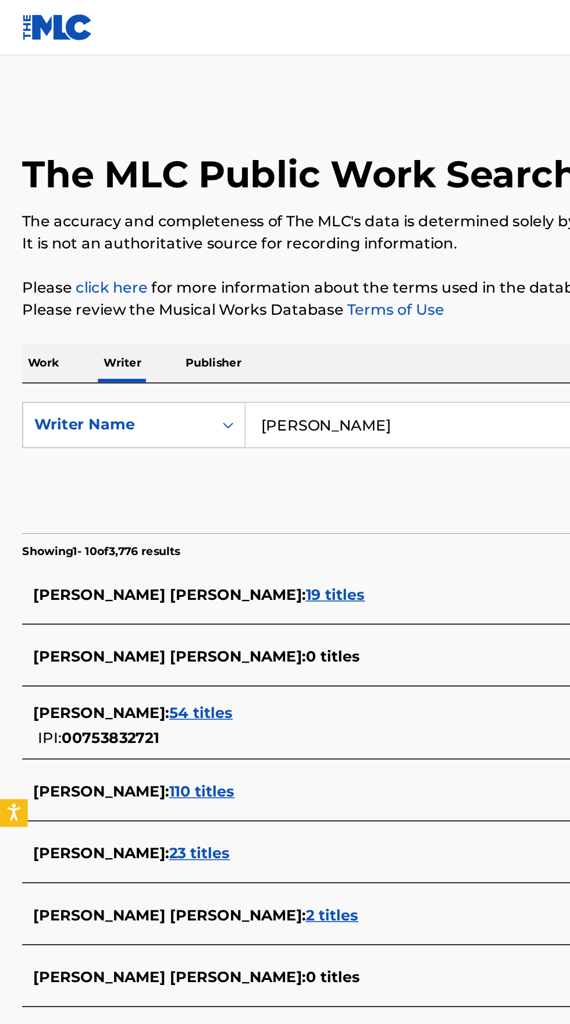
click at [246, 270] on input "[PERSON_NAME]" at bounding box center [355, 268] width 401 height 28
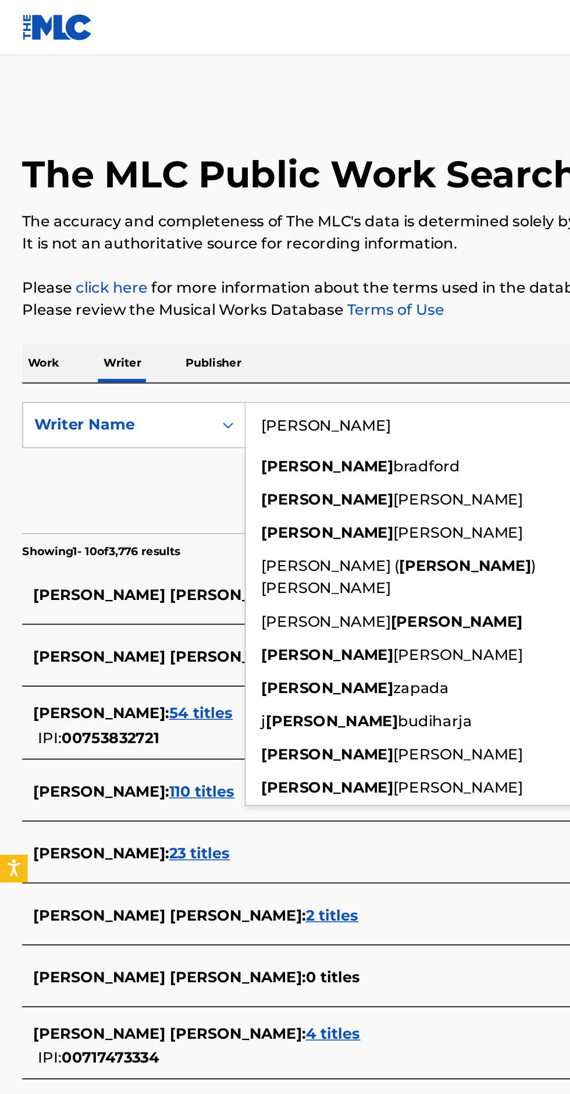
type input "[PERSON_NAME]"
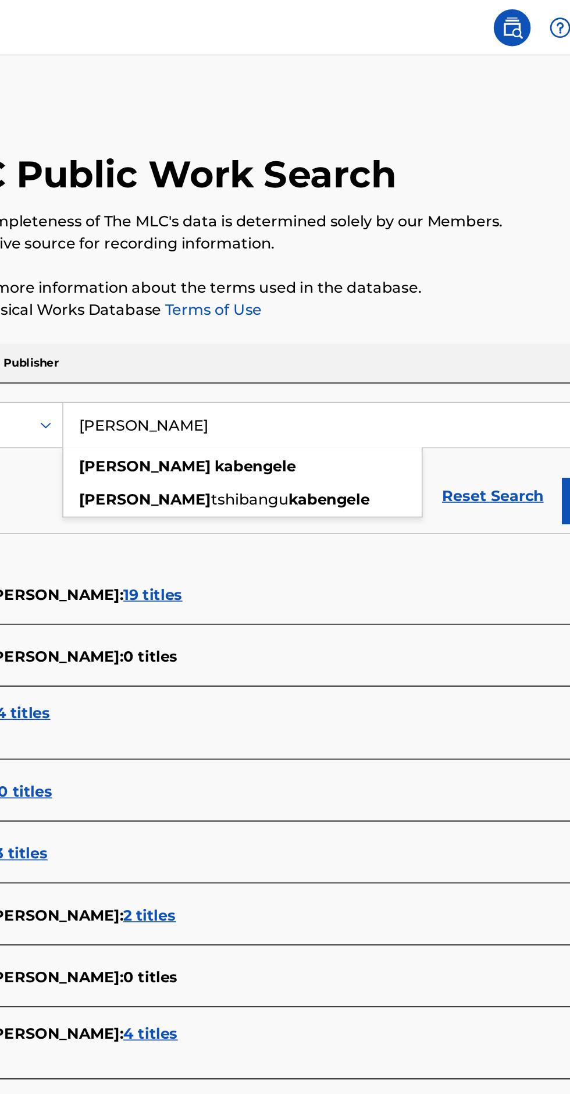
type input "[PERSON_NAME]"
click at [410, 153] on p "It is not an authoritative source for recording information." at bounding box center [285, 154] width 542 height 14
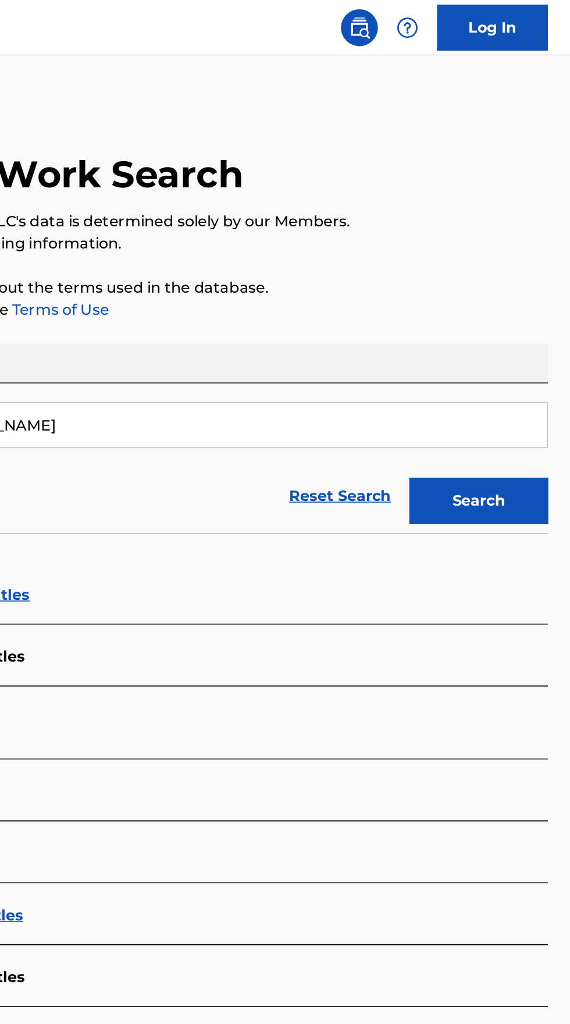
click at [518, 315] on button "Search" at bounding box center [512, 315] width 87 height 29
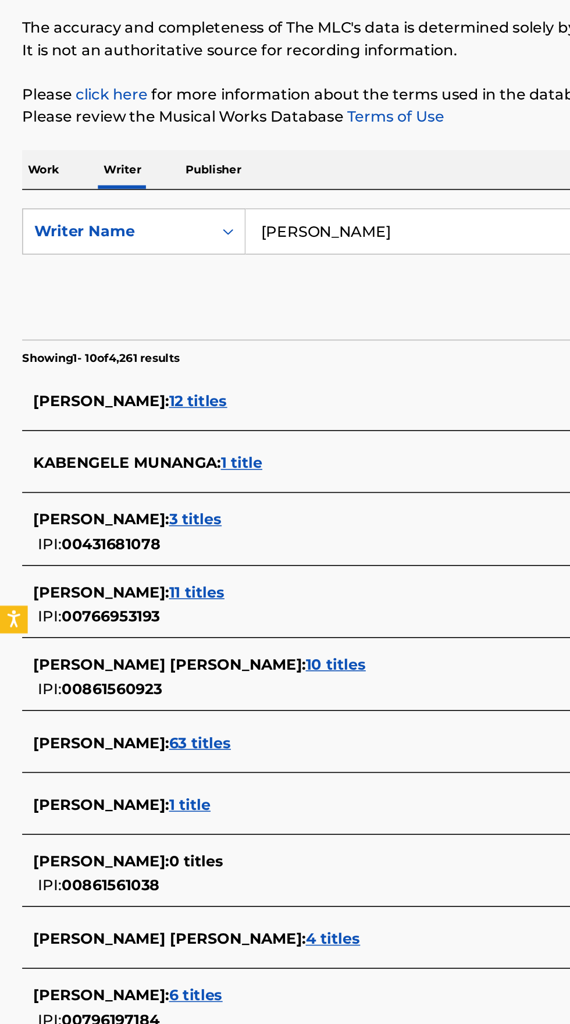
click at [211, 588] on div "[PERSON_NAME] : 63 titles" at bounding box center [270, 590] width 498 height 14
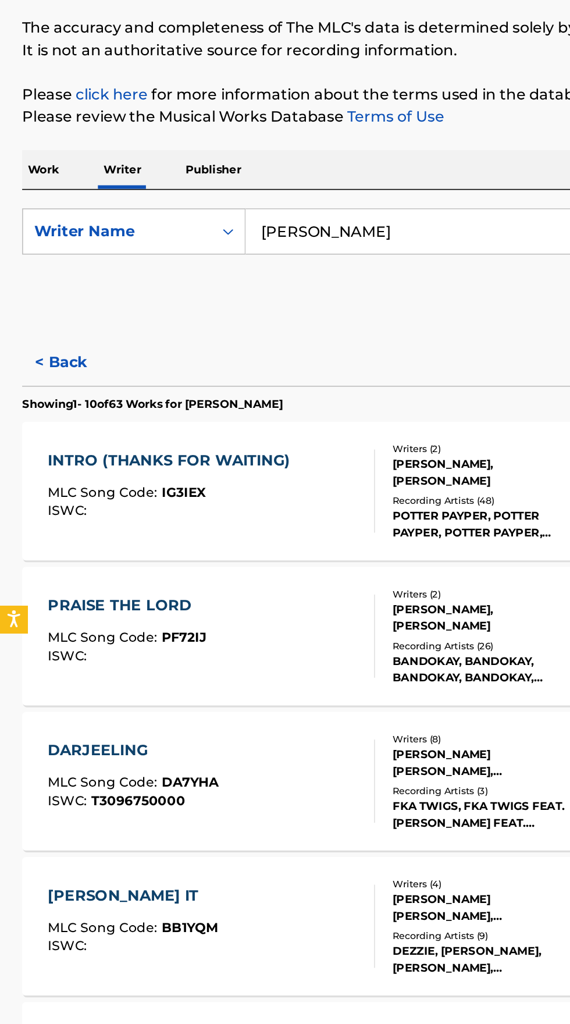
click at [133, 407] on div "INTRO (THANKS FOR WAITING)" at bounding box center [109, 412] width 158 height 14
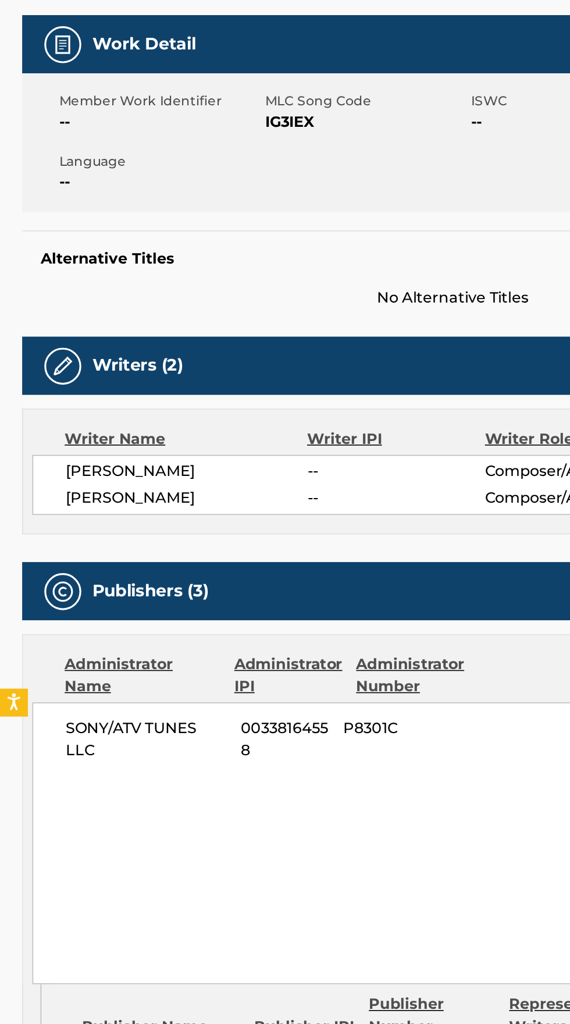
scroll to position [154, 0]
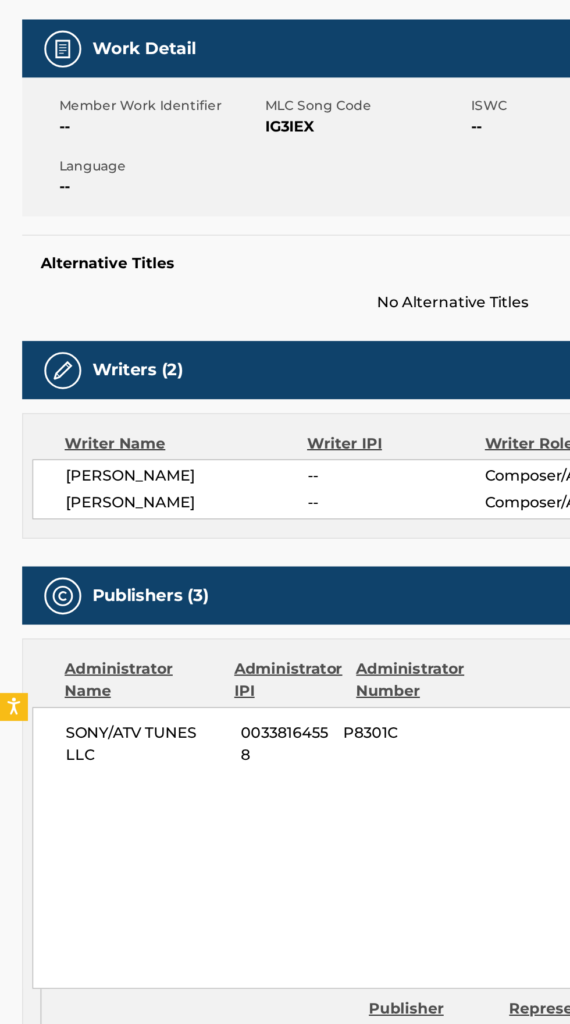
copy span "[PERSON_NAME]"
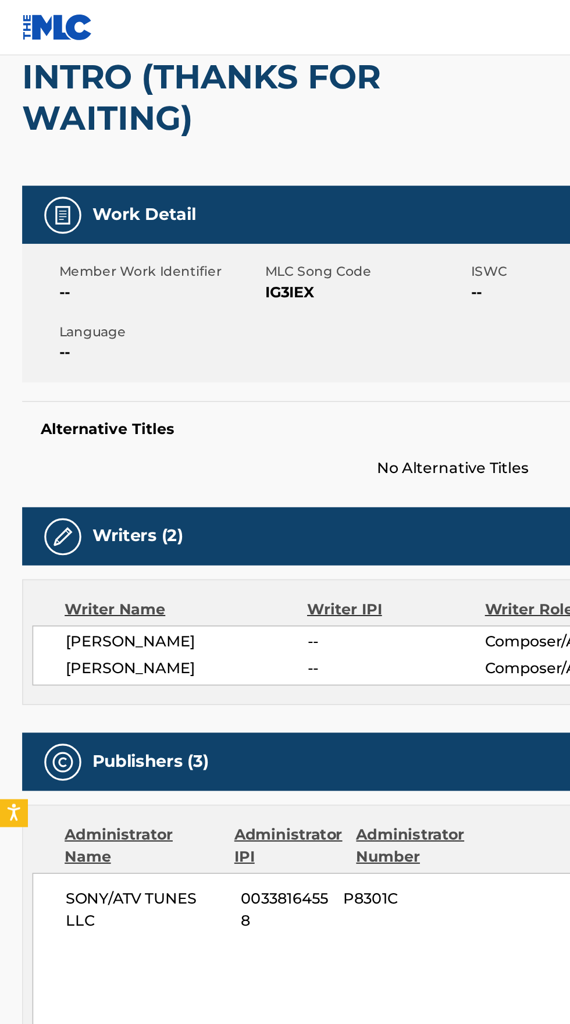
scroll to position [115, 0]
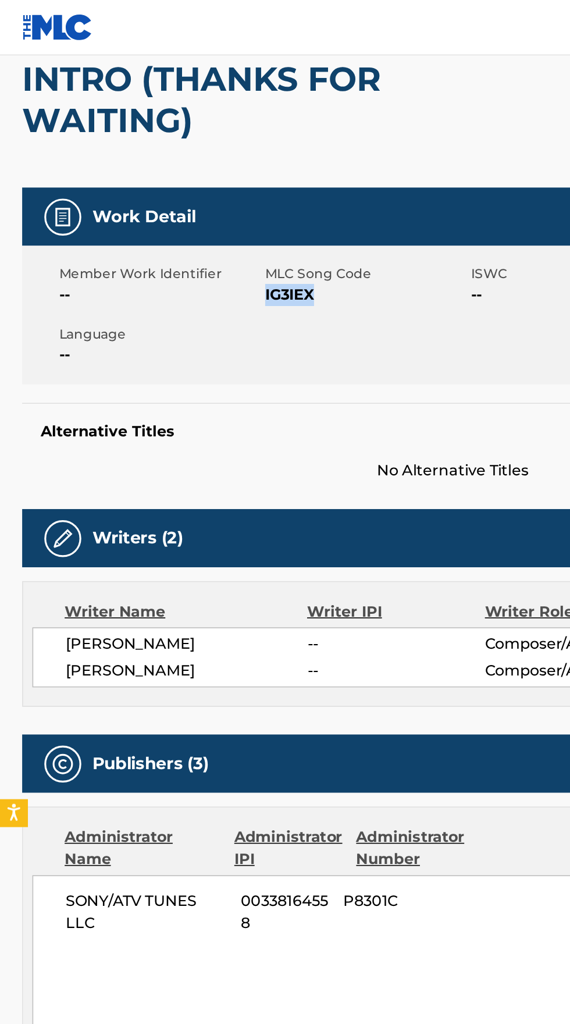
copy span "IG3IEX"
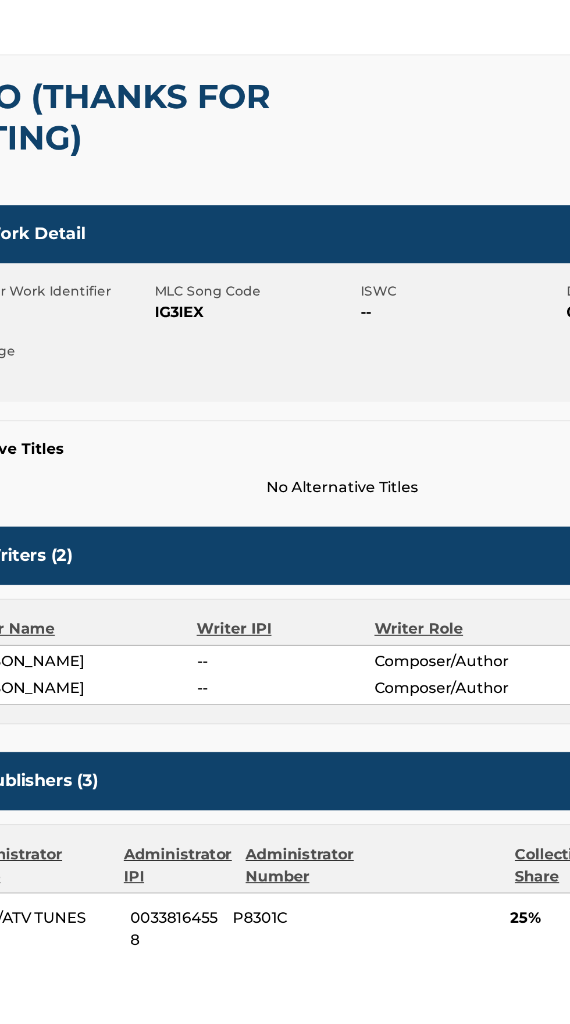
scroll to position [0, 0]
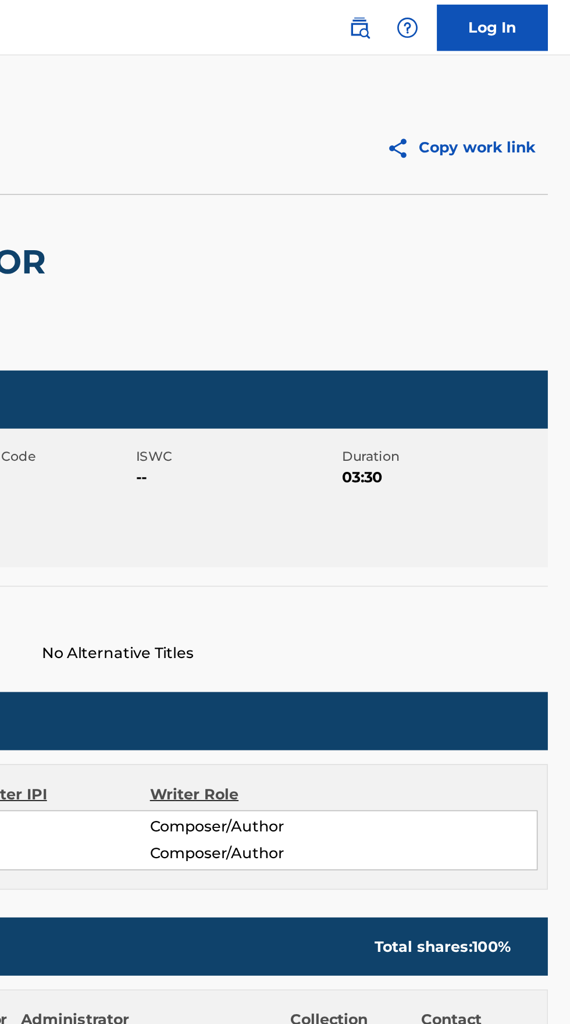
click at [443, 15] on img at bounding box center [438, 17] width 14 height 14
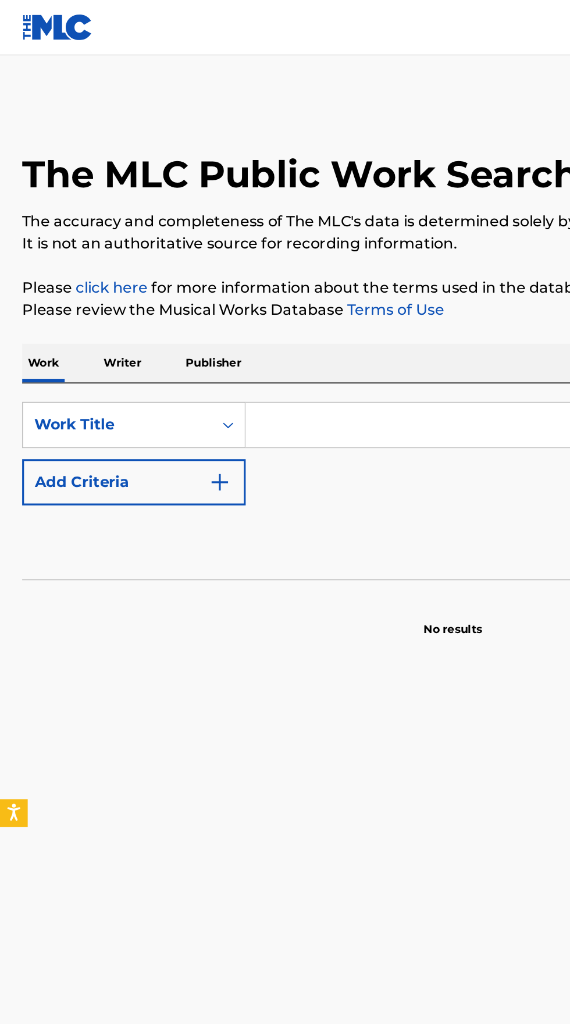
click at [76, 228] on p "Writer" at bounding box center [77, 229] width 31 height 24
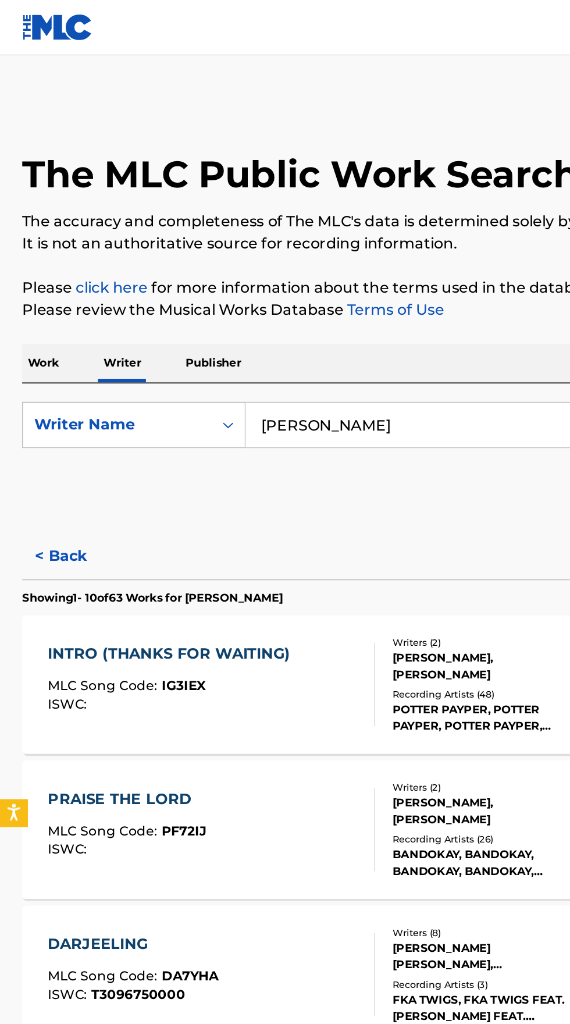
click at [298, 266] on input "[PERSON_NAME]" at bounding box center [355, 268] width 401 height 28
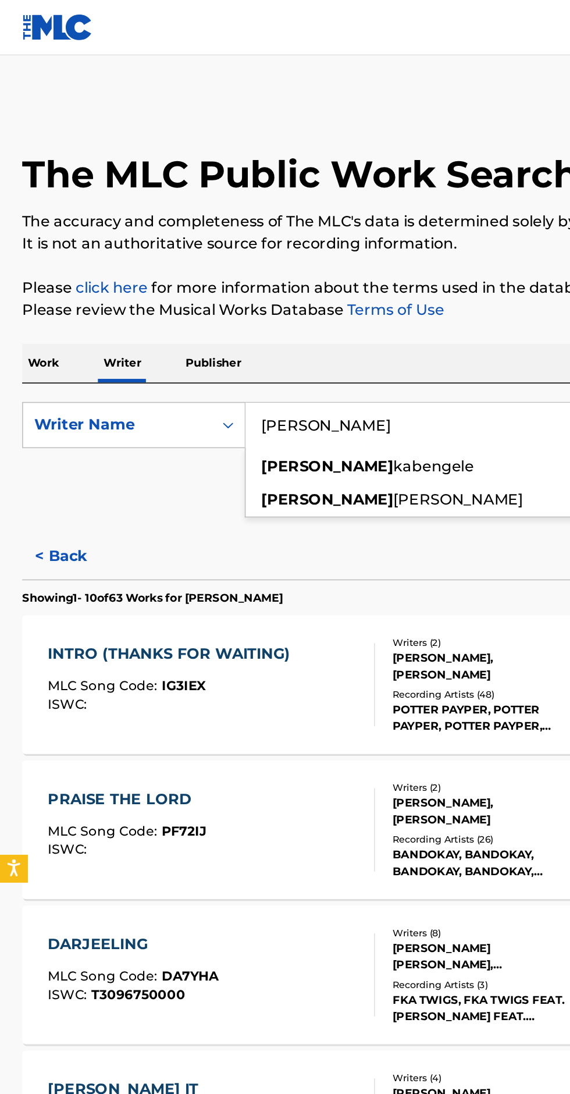
type input "[PERSON_NAME]"
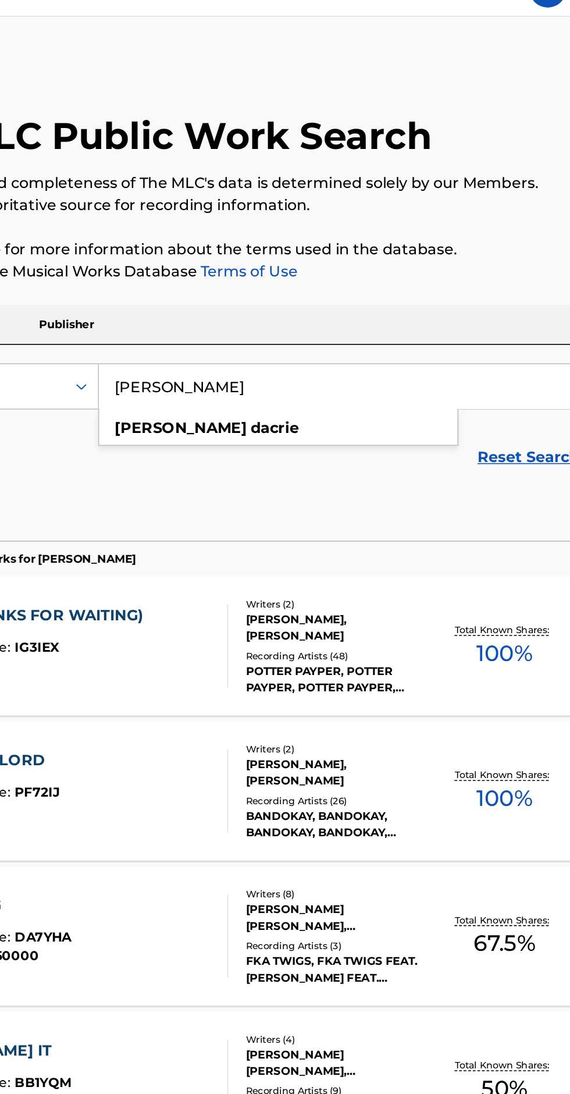
type input "[PERSON_NAME]"
click at [385, 194] on p "Please review the Musical Works Database Terms of Use" at bounding box center [285, 196] width 542 height 14
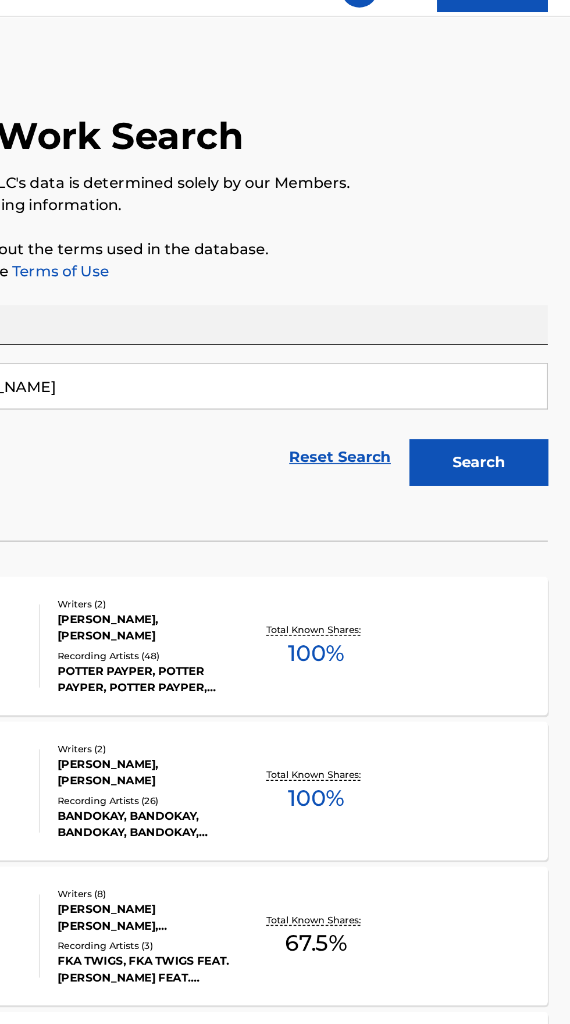
click at [516, 314] on button "Search" at bounding box center [512, 315] width 87 height 29
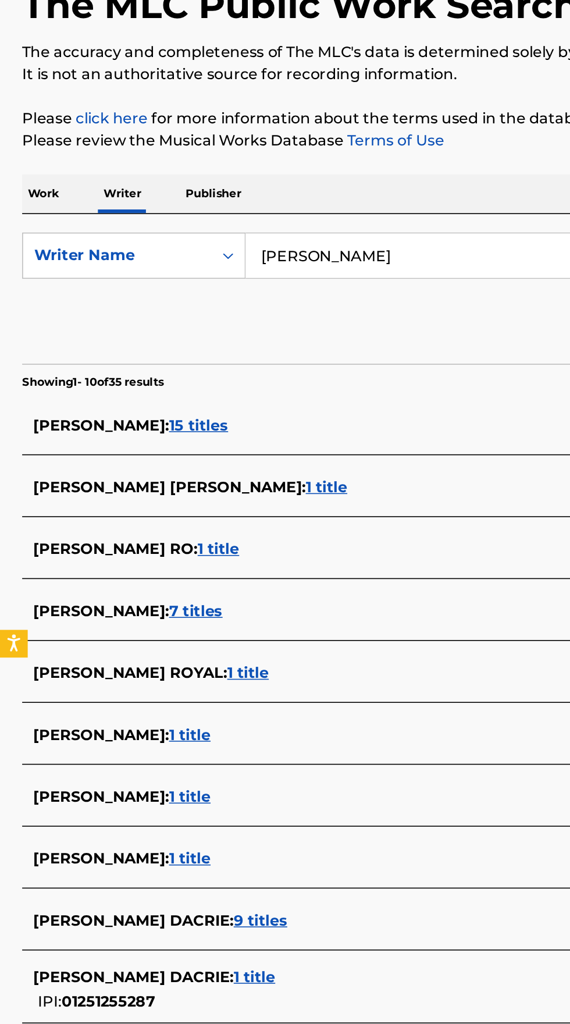
click at [172, 691] on div "[PERSON_NAME] DACRIE : 9 titles" at bounding box center [270, 687] width 498 height 14
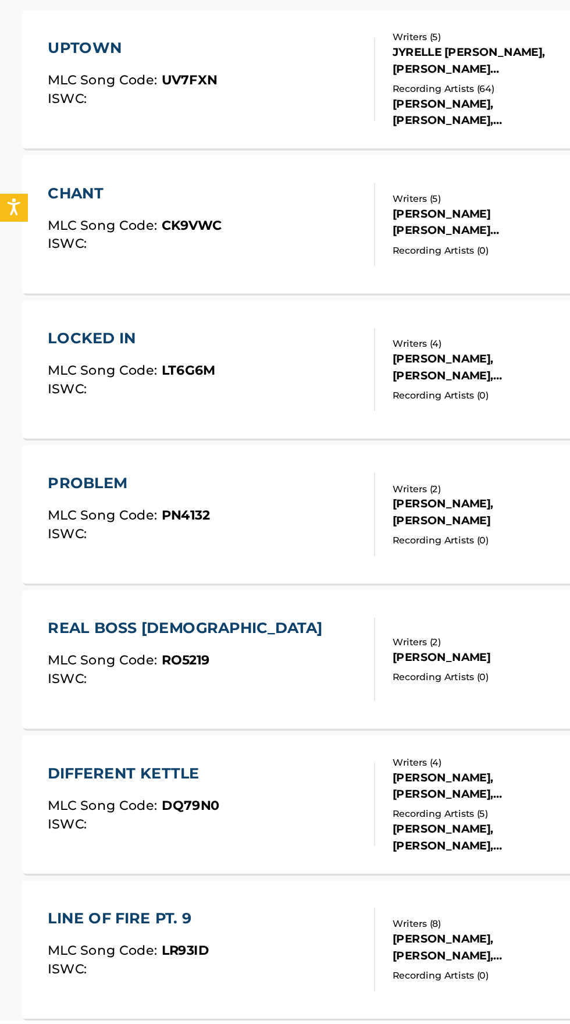
click at [173, 804] on div "REAL BOSS [DEMOGRAPHIC_DATA] MLC Song Code : RO5219 ISWC :" at bounding box center [133, 797] width 206 height 52
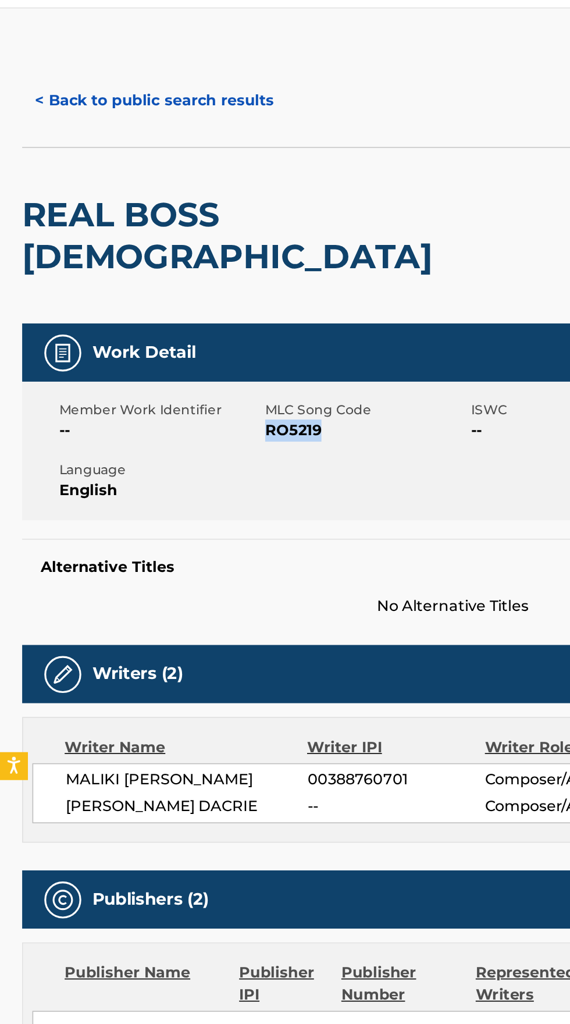
click at [276, 315] on div "Member Work Identifier -- MLC Song Code RO5219 ISWC -- Duration 03:30 Language …" at bounding box center [285, 313] width 542 height 87
copy span "[PERSON_NAME] DACRIE"
copy span "RO5219"
click at [111, 97] on button "< Back to public search results" at bounding box center [97, 93] width 167 height 29
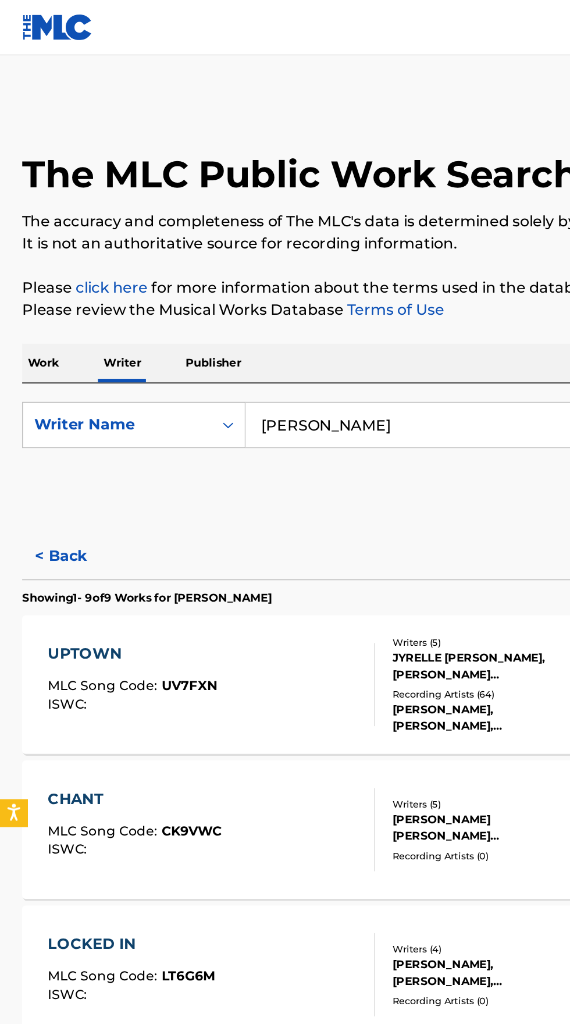
click at [32, 229] on p "Work" at bounding box center [27, 229] width 27 height 24
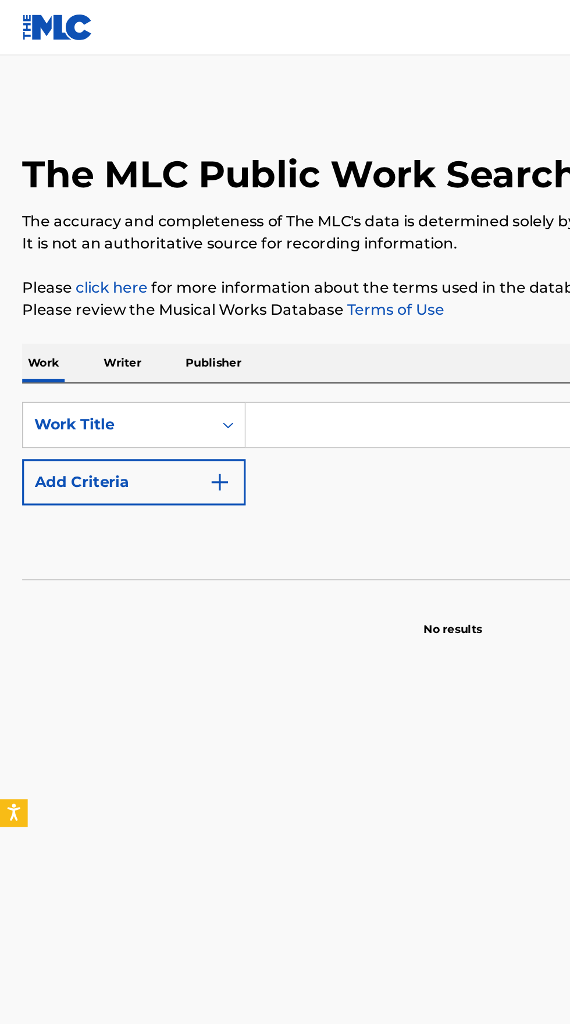
click at [219, 272] on input "Search Form" at bounding box center [355, 268] width 401 height 28
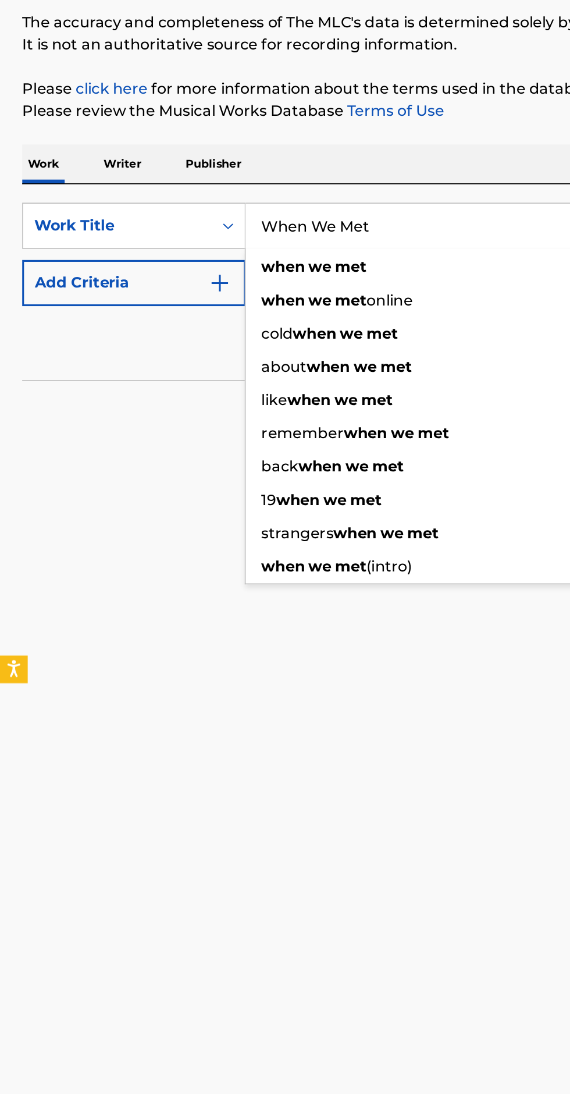
type input "When We Met"
click at [134, 305] on img "Search Form" at bounding box center [139, 304] width 14 height 14
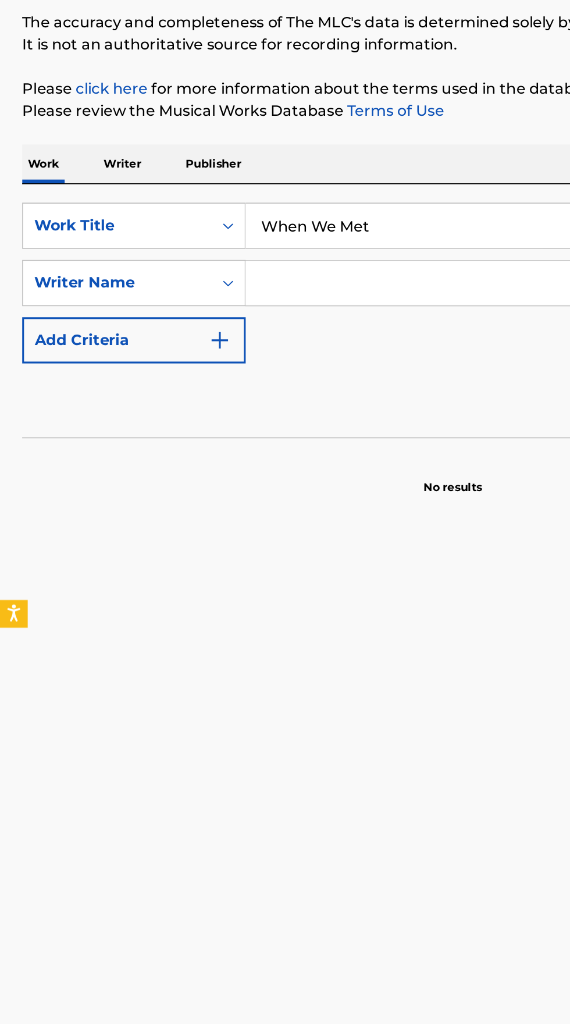
click at [241, 303] on input "Search Form" at bounding box center [345, 304] width 380 height 28
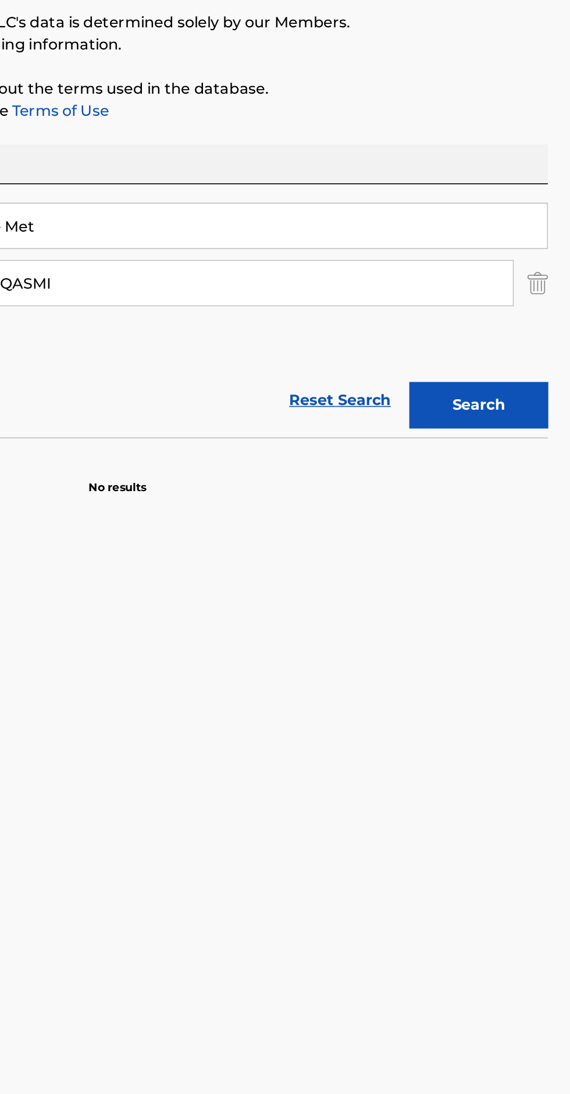
type input "Rabiai EL QASMI"
click at [526, 373] on button "Search" at bounding box center [512, 380] width 87 height 29
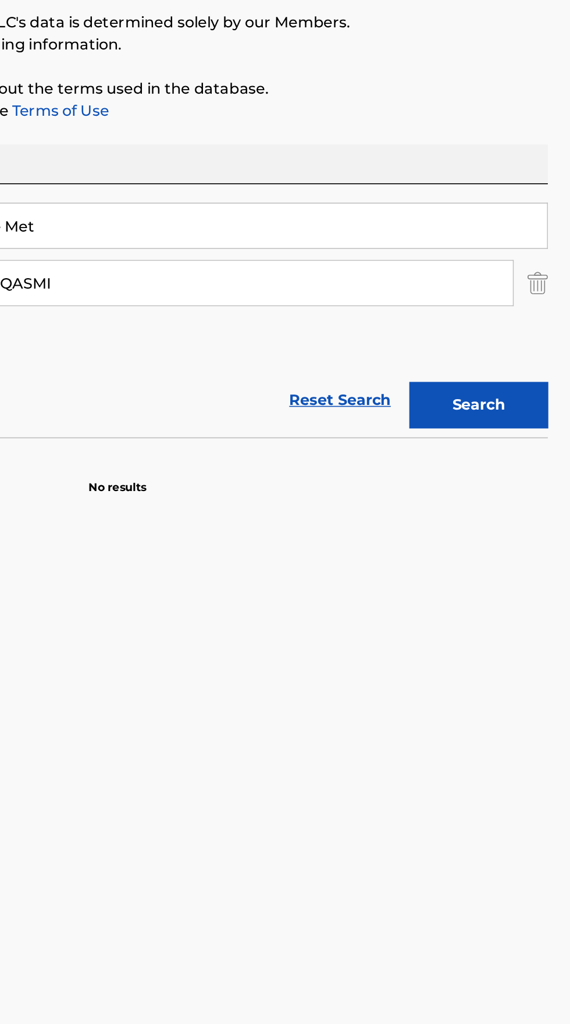
click at [519, 382] on button "Search" at bounding box center [512, 380] width 87 height 29
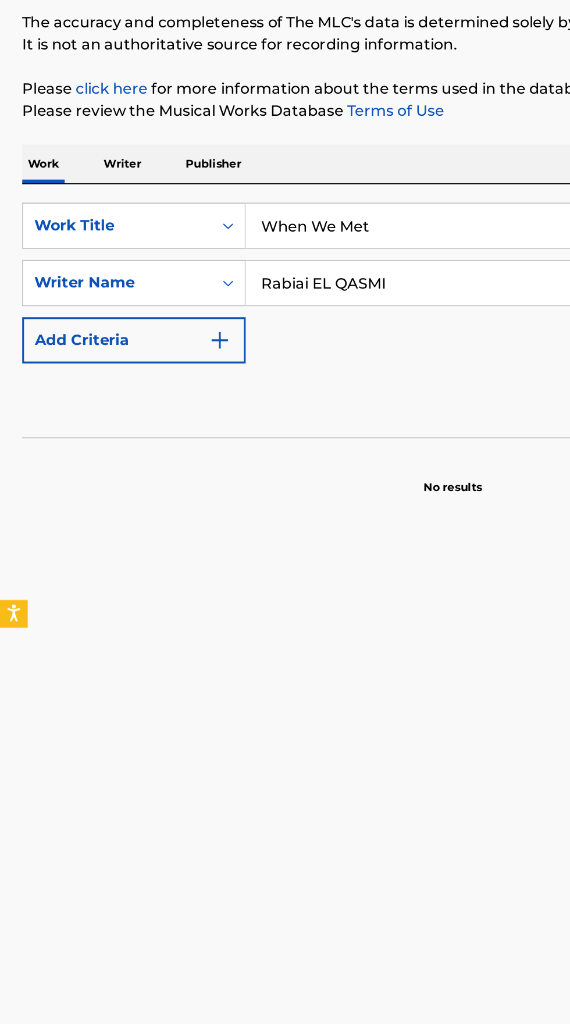
click at [79, 225] on p "Writer" at bounding box center [77, 229] width 31 height 24
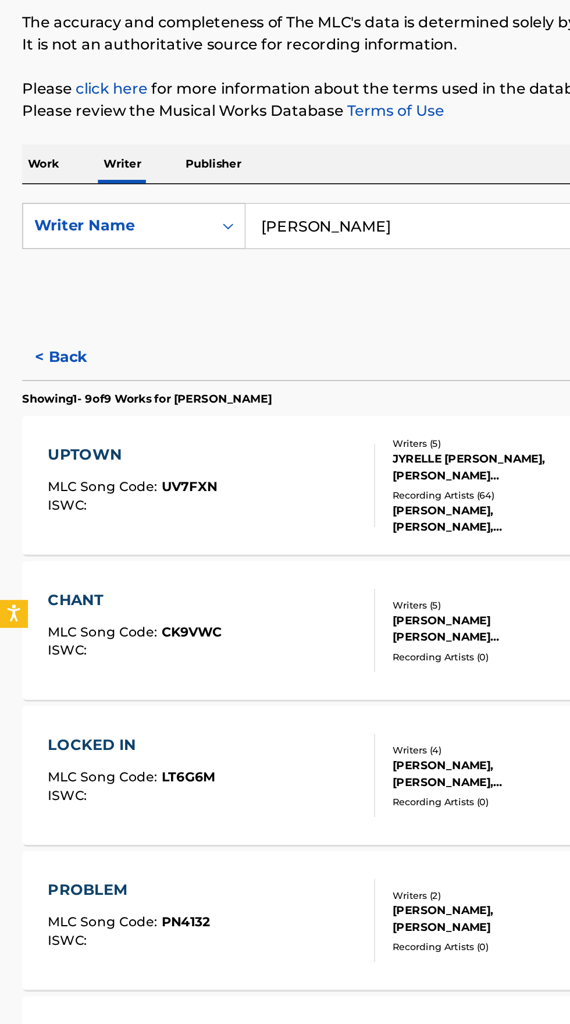
click at [280, 268] on input "[PERSON_NAME]" at bounding box center [355, 268] width 401 height 28
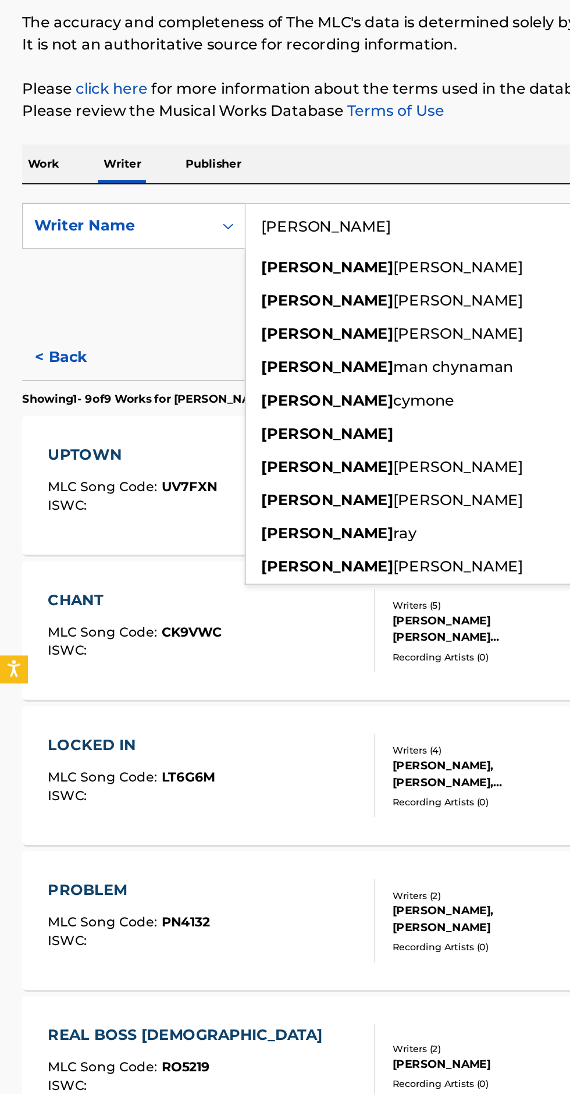
type input "[PERSON_NAME]"
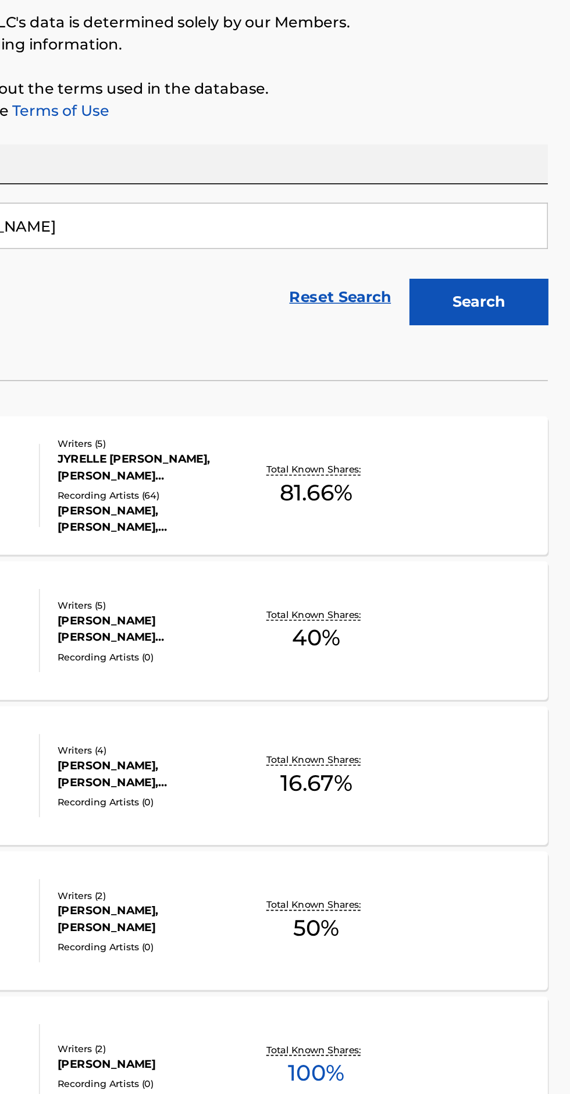
click at [527, 310] on button "Search" at bounding box center [512, 315] width 87 height 29
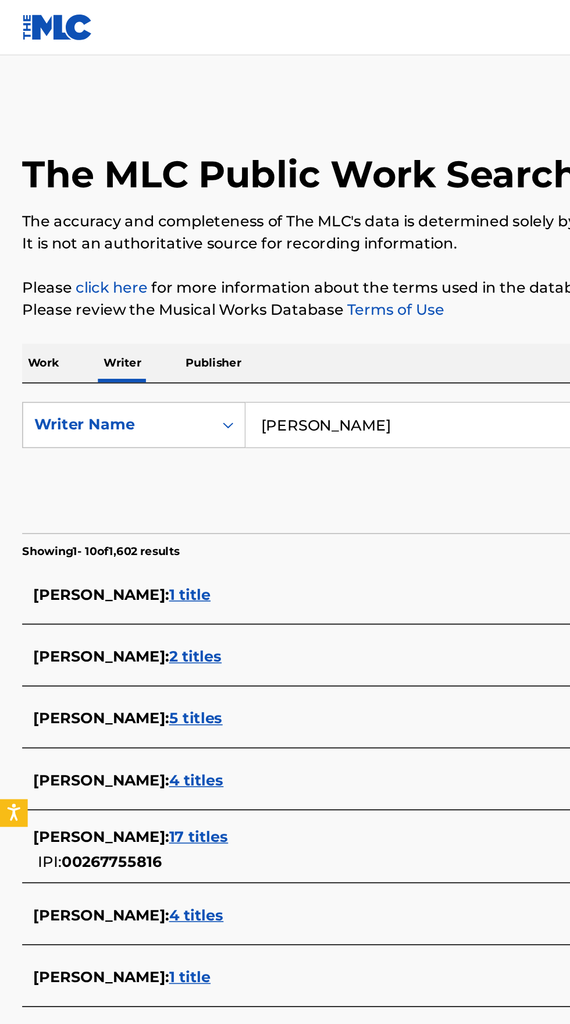
click at [295, 269] on input "[PERSON_NAME]" at bounding box center [355, 268] width 401 height 28
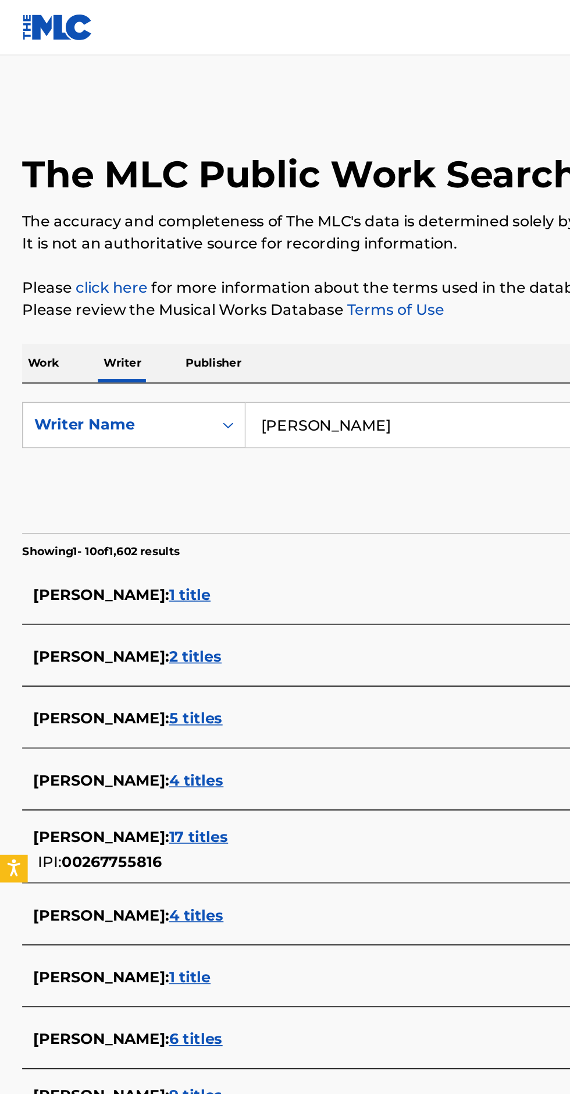
type input "[PERSON_NAME]"
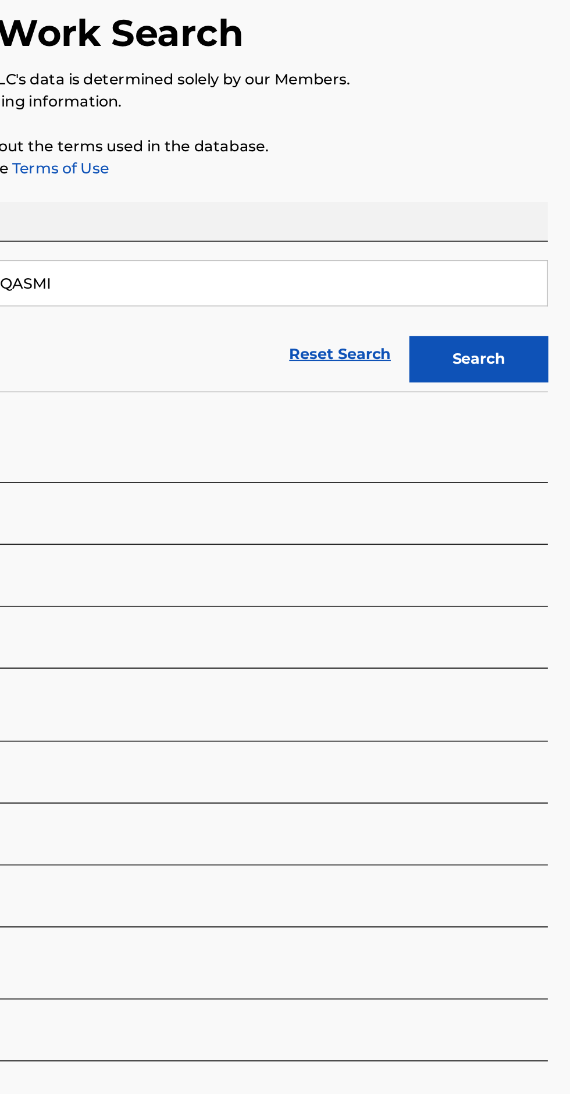
type input "Rabiai EL QASMI"
click at [524, 318] on button "Search" at bounding box center [512, 315] width 87 height 29
